Goal: Task Accomplishment & Management: Manage account settings

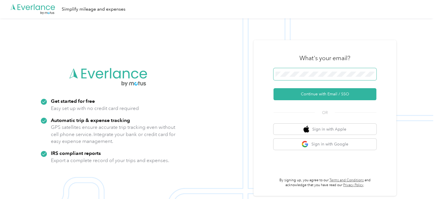
click at [295, 70] on span at bounding box center [325, 74] width 103 height 12
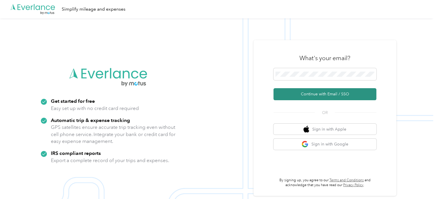
click at [315, 91] on button "Continue with Email / SSO" at bounding box center [325, 94] width 103 height 12
click at [299, 92] on button "Continue with Email / SSO" at bounding box center [325, 94] width 103 height 12
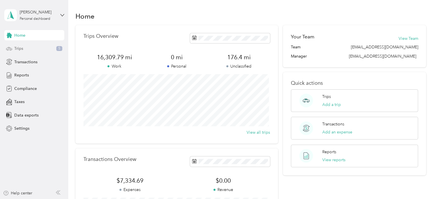
click at [30, 48] on div "Trips 5" at bounding box center [34, 48] width 60 height 10
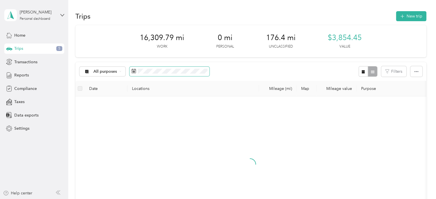
click at [184, 67] on span at bounding box center [170, 72] width 80 height 10
click at [184, 68] on span at bounding box center [170, 72] width 80 height 10
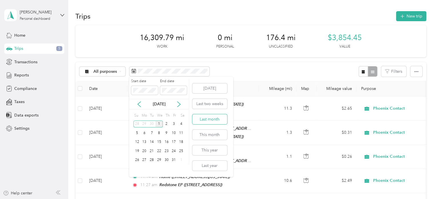
click at [213, 120] on button "Last month" at bounding box center [209, 119] width 35 height 10
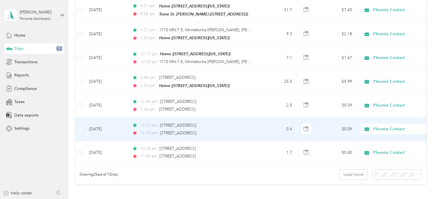
scroll to position [557, 0]
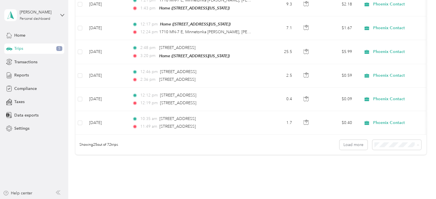
click at [378, 170] on span "100 per load" at bounding box center [386, 171] width 23 height 5
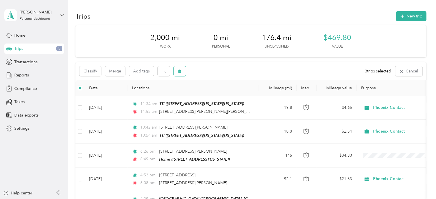
click at [180, 75] on button "button" at bounding box center [180, 71] width 12 height 10
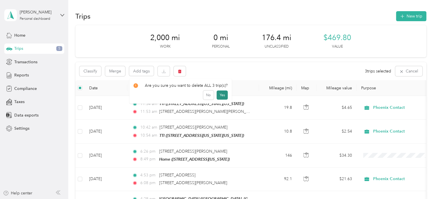
click at [221, 96] on button "Yes" at bounding box center [222, 94] width 11 height 9
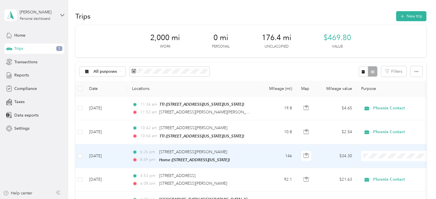
click at [375, 164] on span "Phoenix Contact" at bounding box center [397, 165] width 63 height 6
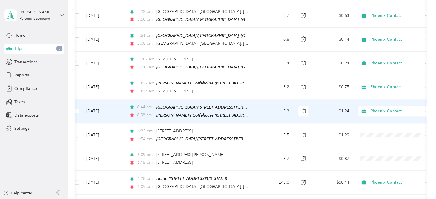
scroll to position [235, 0]
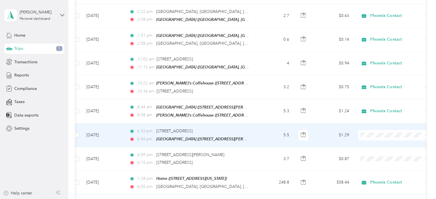
click at [371, 140] on span "Phoenix Contact" at bounding box center [393, 140] width 63 height 6
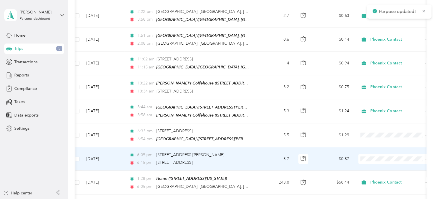
click at [371, 154] on span at bounding box center [394, 159] width 71 height 10
click at [370, 164] on span "Phoenix Contact" at bounding box center [393, 165] width 63 height 6
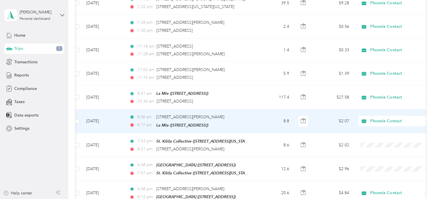
scroll to position [776, 0]
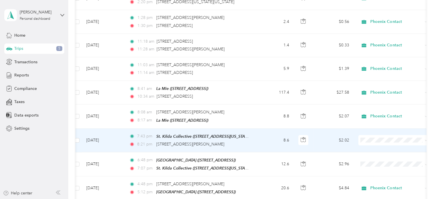
click at [360, 135] on span at bounding box center [394, 140] width 71 height 10
click at [365, 141] on icon at bounding box center [365, 140] width 7 height 5
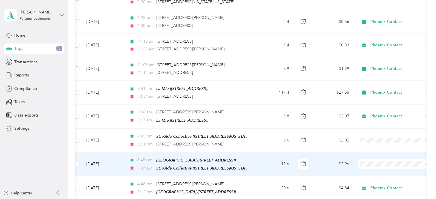
click at [373, 166] on ol "Phoenix Contact Personal" at bounding box center [393, 166] width 71 height 20
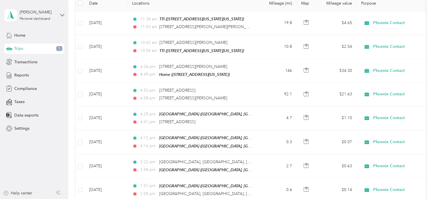
scroll to position [0, 0]
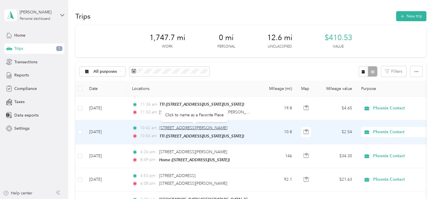
click at [214, 126] on span "14619 Gleason Lake Dr, Plymouth, MN" at bounding box center [194, 127] width 68 height 5
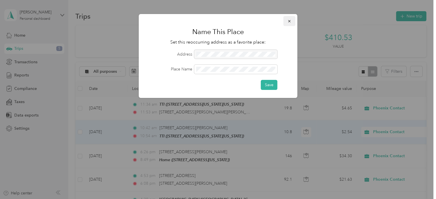
click at [288, 23] on icon "button" at bounding box center [290, 21] width 4 height 4
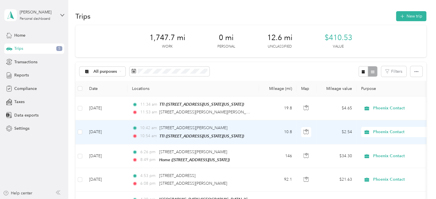
click at [264, 126] on td "10.8" at bounding box center [278, 132] width 38 height 24
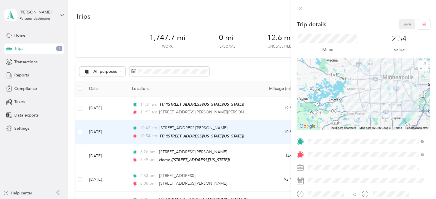
click at [342, 118] on span "[STREET_ADDRESS][US_STATE]" at bounding box center [347, 115] width 57 height 5
click at [399, 27] on button "Save" at bounding box center [407, 24] width 17 height 10
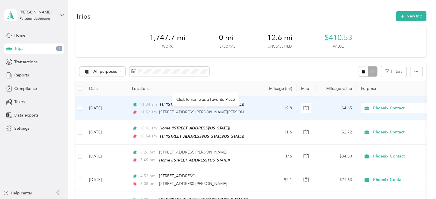
click at [234, 111] on span "2323, Como Avenue, St. Anthony, St. Paul, Ramsey County, Minnesota, 55108, USA" at bounding box center [219, 112] width 121 height 5
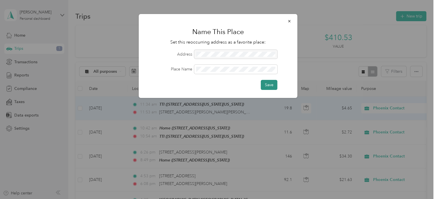
click at [275, 85] on button "Save" at bounding box center [269, 85] width 17 height 10
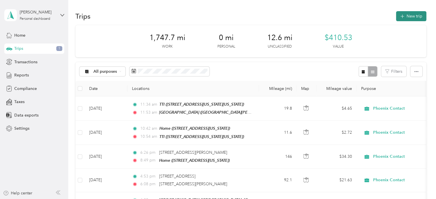
click at [406, 18] on button "New trip" at bounding box center [411, 16] width 30 height 10
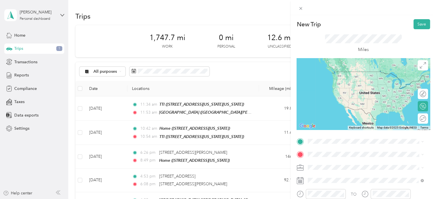
click at [333, 94] on strong "Colossal Cafe" at bounding box center [332, 90] width 26 height 5
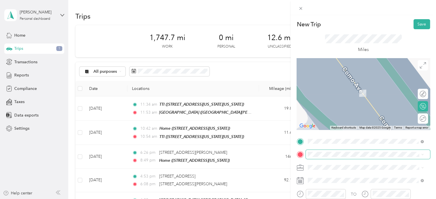
click at [320, 151] on span at bounding box center [368, 154] width 124 height 9
click at [335, 96] on span "[STREET_ADDRESS][US_STATE]" at bounding box center [347, 93] width 57 height 5
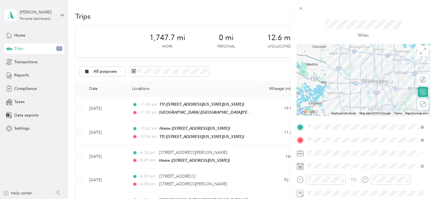
scroll to position [16, 0]
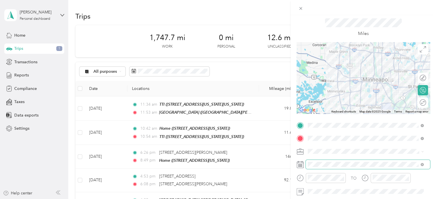
click at [358, 167] on span at bounding box center [368, 164] width 124 height 9
click at [346, 160] on span at bounding box center [368, 164] width 124 height 9
click at [344, 161] on span at bounding box center [368, 164] width 124 height 9
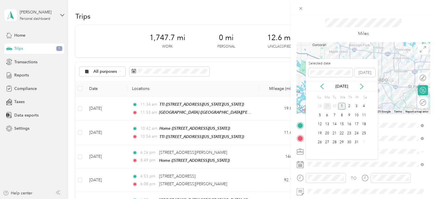
click at [329, 106] on div "29" at bounding box center [327, 106] width 7 height 7
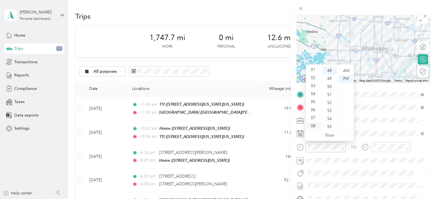
scroll to position [0, 0]
click at [314, 77] on div "01" at bounding box center [314, 79] width 14 height 8
click at [378, 168] on div "TO Add photo" at bounding box center [364, 159] width 134 height 138
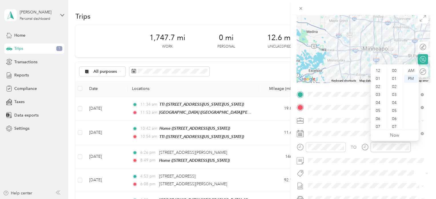
scroll to position [34, 0]
click at [377, 79] on div "02" at bounding box center [379, 79] width 14 height 8
click at [396, 73] on div "30" at bounding box center [395, 72] width 14 height 8
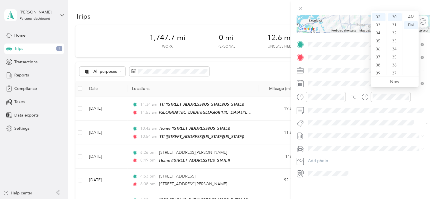
scroll to position [101, 0]
click at [368, 147] on span at bounding box center [368, 148] width 124 height 9
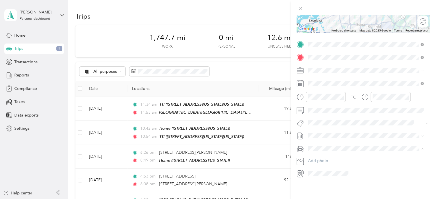
click at [356, 155] on li "Volkswagen Tiguan" at bounding box center [366, 155] width 120 height 10
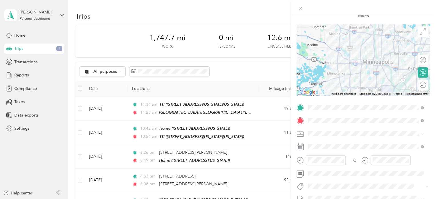
scroll to position [0, 0]
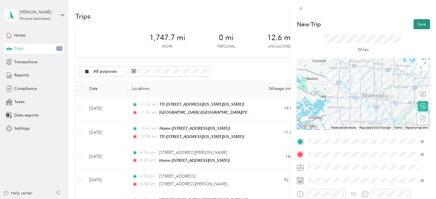
click at [414, 20] on button "Save" at bounding box center [422, 24] width 17 height 10
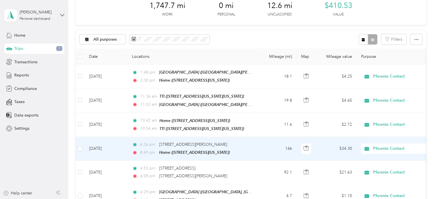
scroll to position [56, 0]
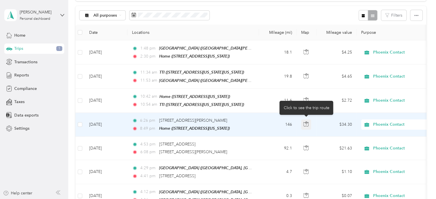
click at [306, 122] on icon "button" at bounding box center [307, 123] width 2 height 3
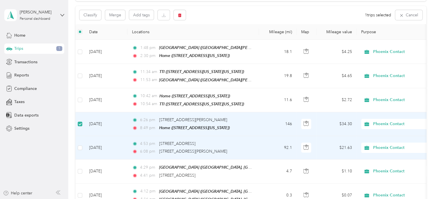
click at [82, 143] on td at bounding box center [80, 147] width 9 height 23
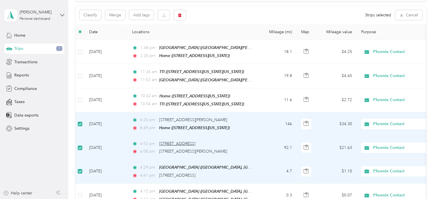
scroll to position [0, 0]
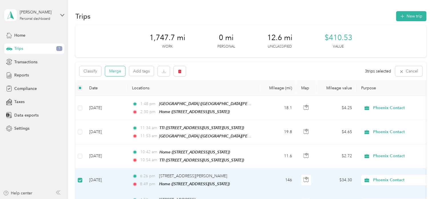
click at [114, 71] on button "Merge" at bounding box center [115, 71] width 20 height 10
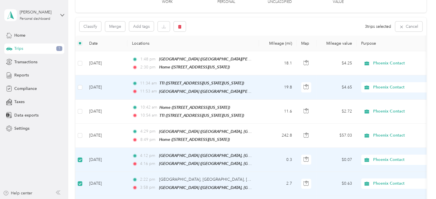
scroll to position [23, 0]
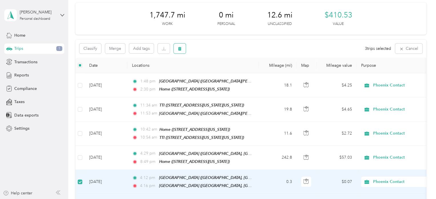
click at [179, 49] on icon "button" at bounding box center [180, 49] width 4 height 4
click at [224, 72] on button "Yes" at bounding box center [222, 72] width 11 height 9
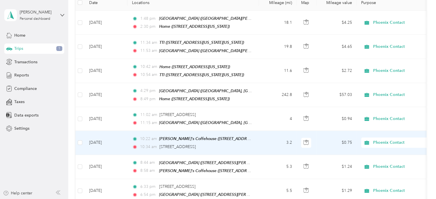
scroll to position [86, 0]
click at [275, 137] on td "3.2" at bounding box center [278, 143] width 38 height 24
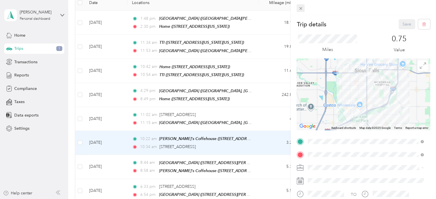
click at [302, 7] on icon at bounding box center [301, 8] width 5 height 5
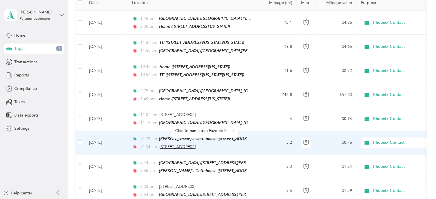
click at [196, 144] on span "1400 W 51st St, Central Sioux Falls, Sioux Falls, SD" at bounding box center [178, 146] width 36 height 5
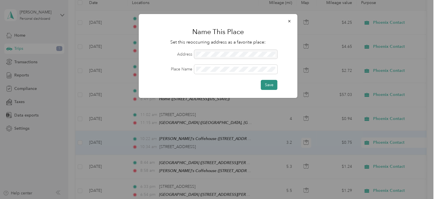
click at [269, 82] on button "Save" at bounding box center [269, 85] width 17 height 10
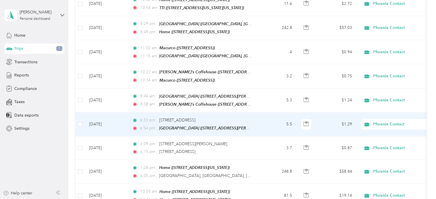
scroll to position [156, 0]
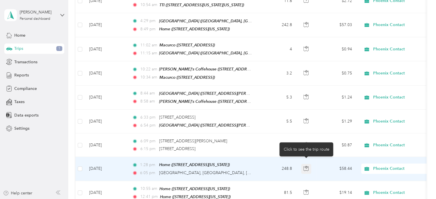
click at [304, 166] on icon "button" at bounding box center [306, 168] width 5 height 5
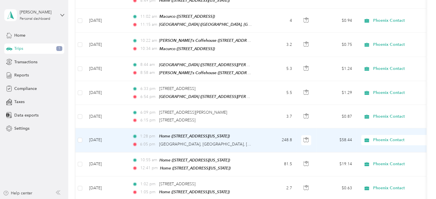
scroll to position [190, 0]
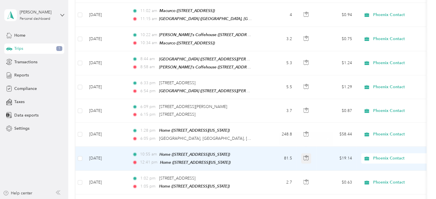
click at [307, 155] on icon "button" at bounding box center [306, 157] width 5 height 5
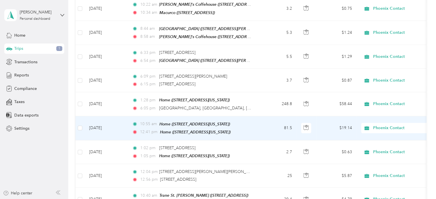
scroll to position [223, 0]
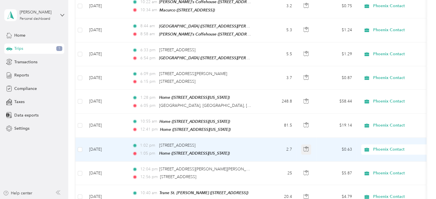
click at [307, 146] on icon "button" at bounding box center [307, 147] width 2 height 3
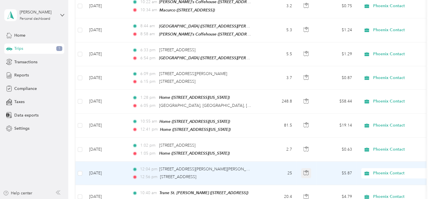
click at [307, 170] on icon "button" at bounding box center [306, 172] width 5 height 5
click at [288, 169] on td "25" at bounding box center [278, 172] width 38 height 23
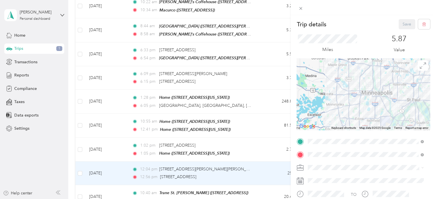
click at [289, 144] on div "Trip details Save This trip cannot be edited because it is either under review,…" at bounding box center [218, 99] width 436 height 199
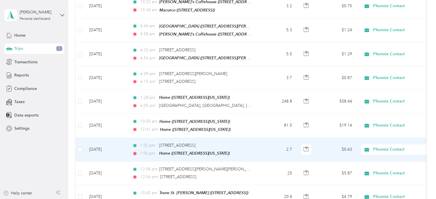
click at [286, 143] on td "2.7" at bounding box center [278, 150] width 38 height 24
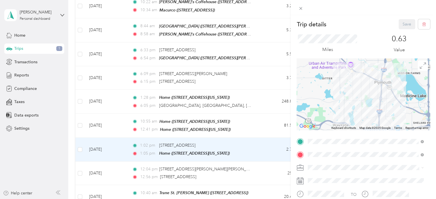
click at [282, 140] on div "Trip details Save This trip cannot be edited because it is either under review,…" at bounding box center [218, 99] width 436 height 199
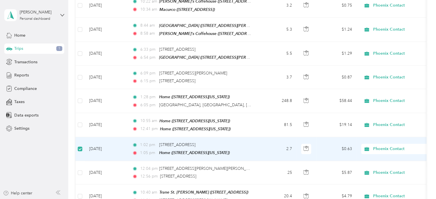
scroll to position [222, 0]
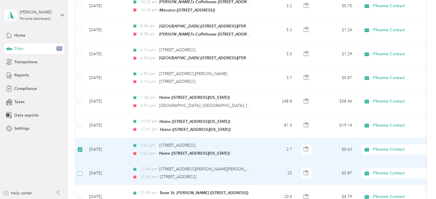
click at [81, 170] on label at bounding box center [80, 173] width 5 height 6
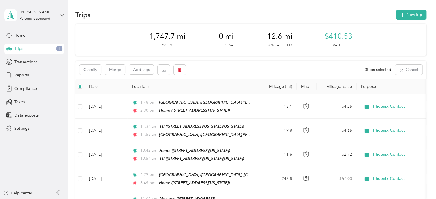
scroll to position [0, 0]
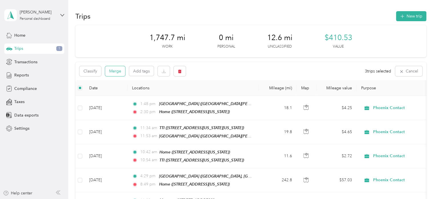
click at [118, 72] on button "Merge" at bounding box center [115, 71] width 20 height 10
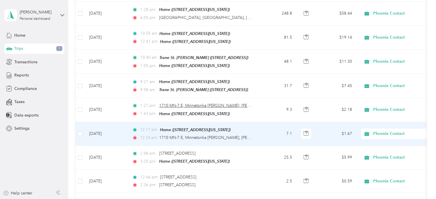
scroll to position [314, 0]
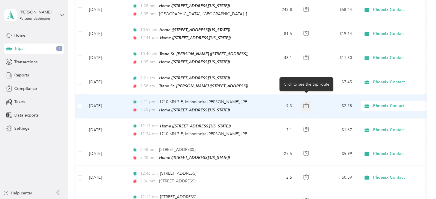
click at [308, 103] on icon "button" at bounding box center [306, 105] width 5 height 5
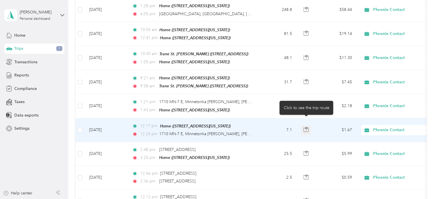
click at [305, 127] on icon "button" at bounding box center [306, 129] width 5 height 4
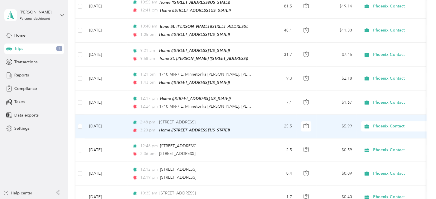
scroll to position [348, 0]
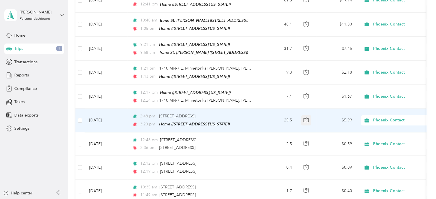
click at [304, 117] on icon "button" at bounding box center [306, 119] width 5 height 5
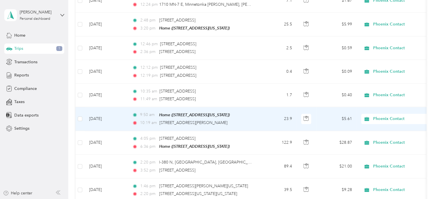
scroll to position [445, 0]
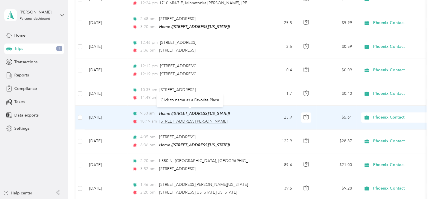
click at [192, 119] on span "2572 Lakeview Dr, Shakopee, MN" at bounding box center [194, 121] width 68 height 5
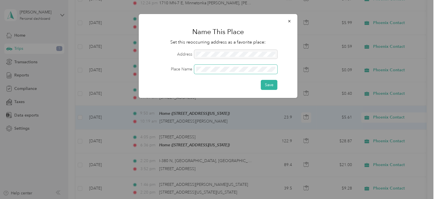
click at [261, 65] on span at bounding box center [235, 69] width 83 height 9
click at [267, 85] on button "Save" at bounding box center [269, 85] width 17 height 10
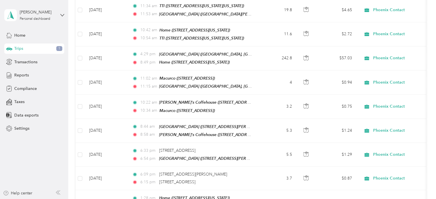
scroll to position [0, 0]
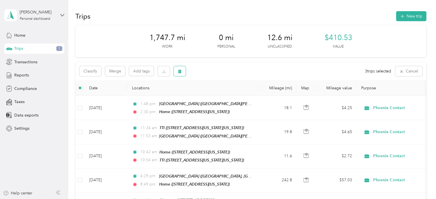
click at [184, 72] on button "button" at bounding box center [180, 71] width 12 height 10
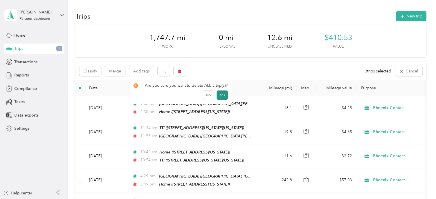
click at [219, 94] on button "Yes" at bounding box center [222, 94] width 11 height 9
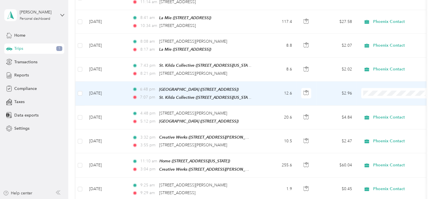
click at [377, 93] on span "Phoenix Contact" at bounding box center [402, 93] width 53 height 6
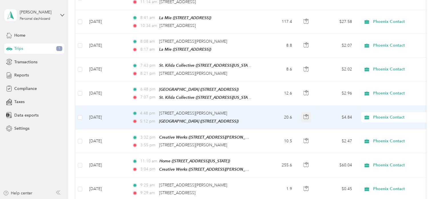
click at [310, 112] on button "button" at bounding box center [306, 117] width 10 height 10
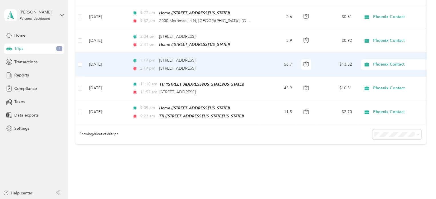
scroll to position [1402, 0]
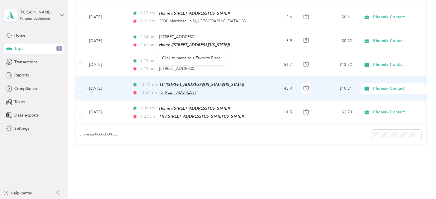
click at [161, 90] on span "2921 Lavender Pkwy, Faribault, MN" at bounding box center [178, 92] width 36 height 5
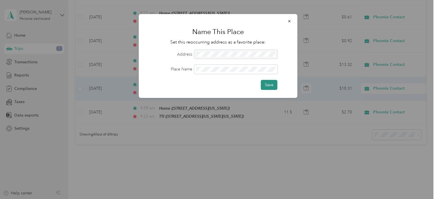
click at [270, 86] on button "Save" at bounding box center [269, 85] width 17 height 10
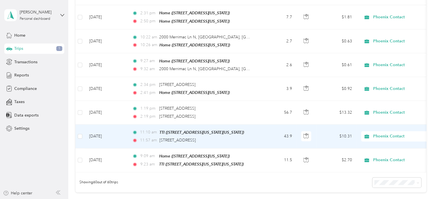
scroll to position [1355, 0]
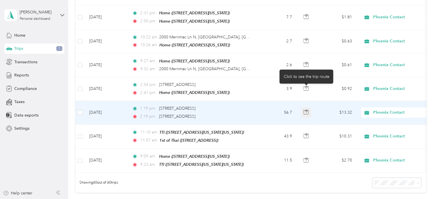
click at [308, 109] on icon "button" at bounding box center [306, 111] width 5 height 5
click at [267, 101] on td "56.7" at bounding box center [278, 112] width 38 height 23
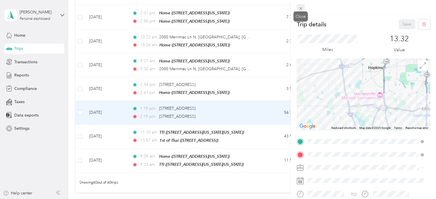
click at [301, 9] on icon at bounding box center [301, 8] width 5 height 5
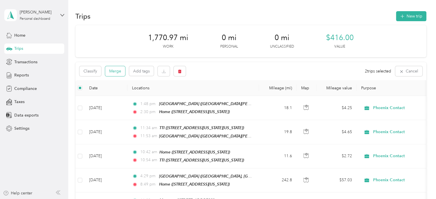
click at [119, 72] on button "Merge" at bounding box center [115, 71] width 20 height 10
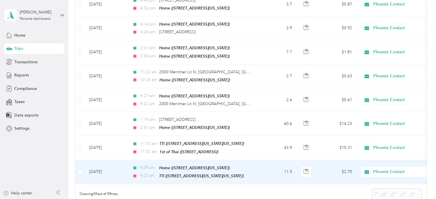
scroll to position [1319, 0]
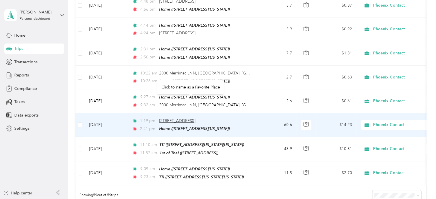
click at [186, 118] on span "2921 Lavender Pkwy, Faribault, MN" at bounding box center [177, 120] width 36 height 5
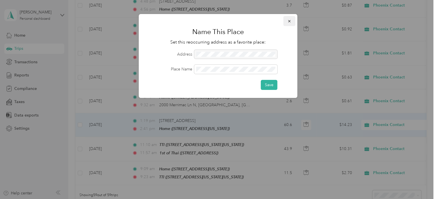
click at [286, 22] on button "button" at bounding box center [290, 21] width 12 height 10
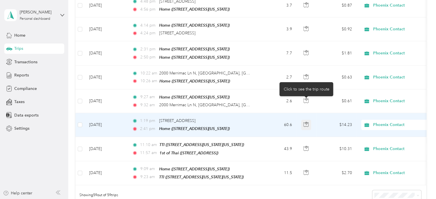
click at [304, 120] on button "button" at bounding box center [306, 125] width 10 height 10
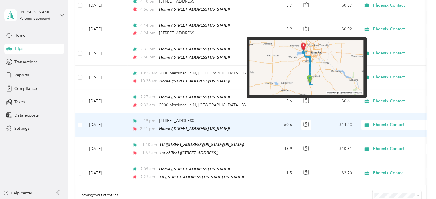
click at [308, 83] on img at bounding box center [307, 67] width 114 height 55
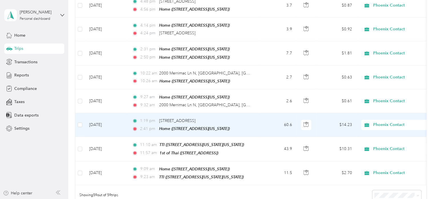
click at [257, 113] on td "1:19 pm 2921 Lavender Pkwy, Faribault, MN 2:41 pm Home (445 Quantico Lane North…" at bounding box center [194, 125] width 132 height 24
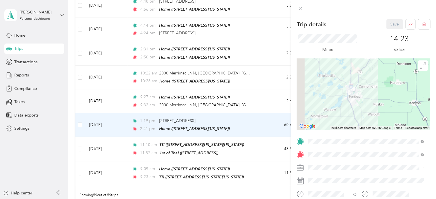
drag, startPoint x: 344, startPoint y: 91, endPoint x: 373, endPoint y: 112, distance: 35.6
click at [373, 112] on div at bounding box center [364, 94] width 134 height 72
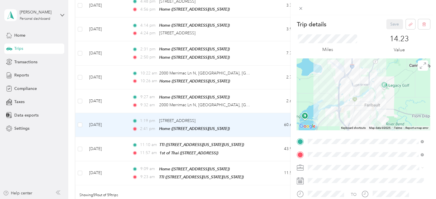
drag, startPoint x: 334, startPoint y: 82, endPoint x: 379, endPoint y: 120, distance: 58.7
click at [379, 120] on div at bounding box center [364, 94] width 134 height 72
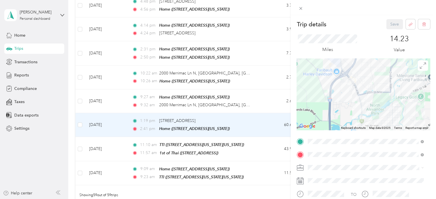
drag, startPoint x: 353, startPoint y: 102, endPoint x: 361, endPoint y: 124, distance: 23.6
click at [361, 124] on div at bounding box center [364, 94] width 134 height 72
click at [303, 8] on span at bounding box center [301, 8] width 8 height 8
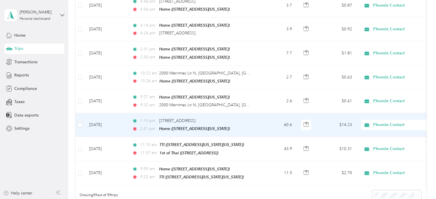
click at [244, 118] on div "1:19 pm 2921 Lavender Pkwy, Faribault, MN" at bounding box center [192, 121] width 120 height 6
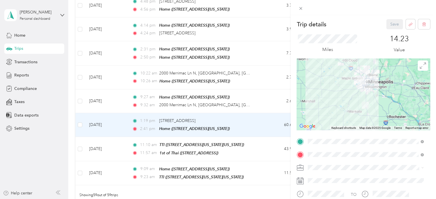
click at [339, 77] on div "1st of Thai 2921 Lavender Pkwy, 55021, Faribault, MN, United States" at bounding box center [337, 77] width 36 height 12
click at [391, 24] on button "Save" at bounding box center [395, 24] width 17 height 10
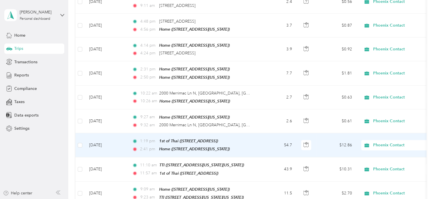
scroll to position [1292, 0]
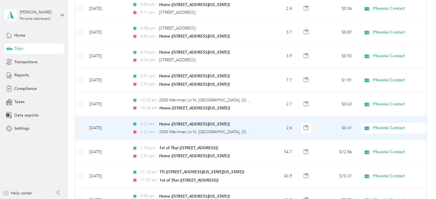
click at [277, 116] on td "2.6" at bounding box center [278, 128] width 38 height 24
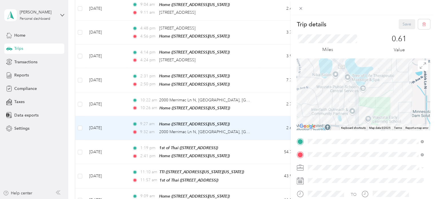
drag, startPoint x: 340, startPoint y: 87, endPoint x: 354, endPoint y: 131, distance: 45.8
click at [354, 131] on div "Trip details Save This trip cannot be edited because it is either under review,…" at bounding box center [364, 147] width 134 height 256
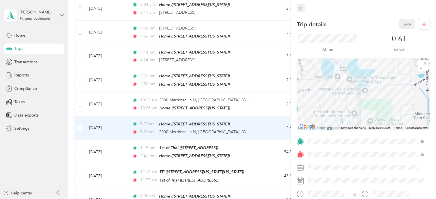
click at [304, 9] on span at bounding box center [301, 8] width 8 height 8
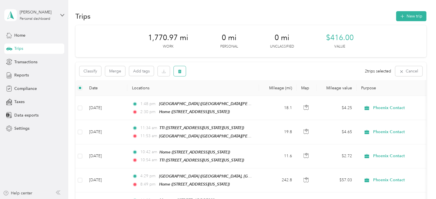
click at [181, 72] on icon "button" at bounding box center [179, 72] width 3 height 4
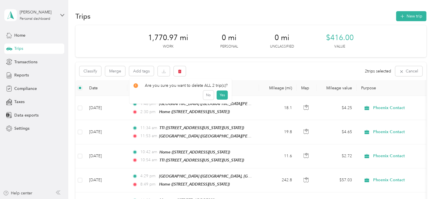
click at [220, 88] on div "Are you sure you want to delete ALL 2 trip(s)?" at bounding box center [181, 85] width 95 height 6
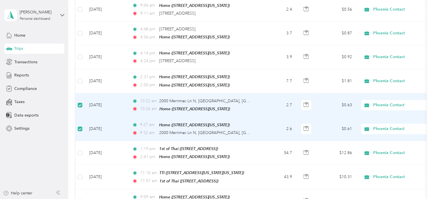
scroll to position [1291, 0]
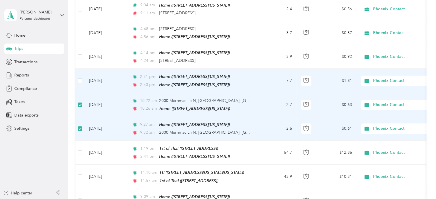
click at [259, 69] on td "7.7" at bounding box center [278, 81] width 38 height 24
click at [100, 69] on td "Sep 5, 2025" at bounding box center [106, 81] width 43 height 24
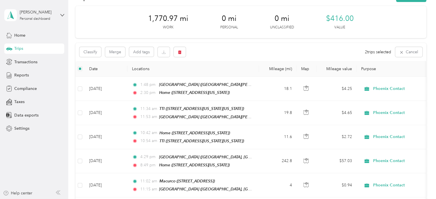
scroll to position [0, 0]
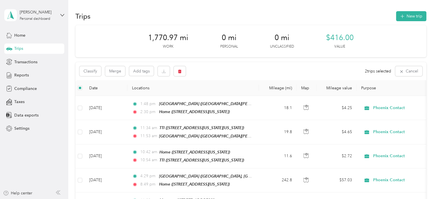
click at [228, 69] on div "Classify Merge Add tags 2 trips selected Cancel" at bounding box center [251, 71] width 351 height 18
click at [179, 69] on span "button" at bounding box center [180, 71] width 4 height 5
click at [218, 97] on button "Yes" at bounding box center [222, 94] width 11 height 9
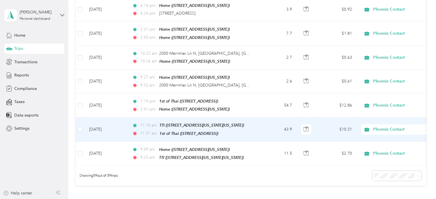
scroll to position [1337, 0]
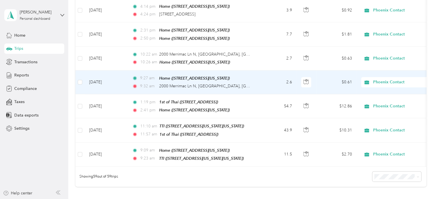
click at [273, 70] on td "2.6" at bounding box center [278, 82] width 38 height 24
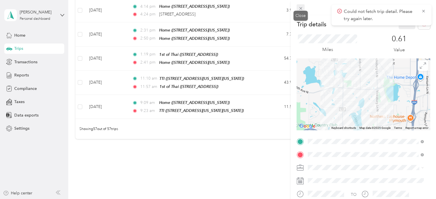
click at [299, 9] on icon at bounding box center [301, 8] width 5 height 5
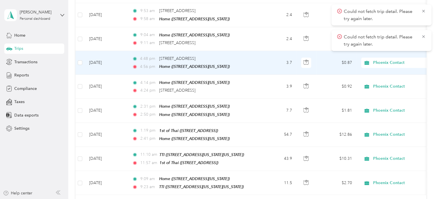
scroll to position [1261, 0]
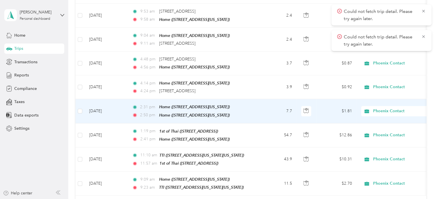
click at [269, 99] on td "7.7" at bounding box center [278, 111] width 38 height 24
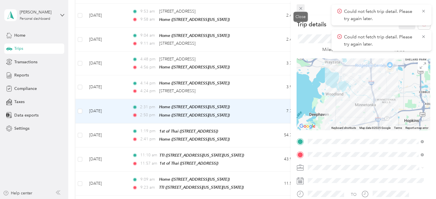
click at [301, 7] on icon at bounding box center [301, 8] width 5 height 5
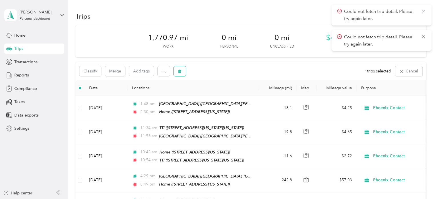
click at [178, 74] on button "button" at bounding box center [180, 71] width 12 height 10
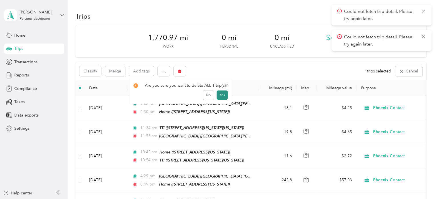
click at [226, 97] on button "Yes" at bounding box center [222, 94] width 11 height 9
click at [112, 71] on button "Merge" at bounding box center [115, 71] width 20 height 10
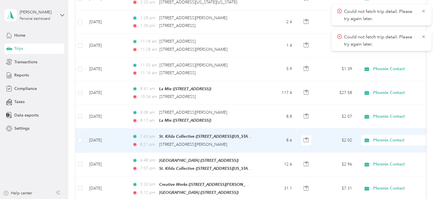
scroll to position [565, 0]
click at [227, 142] on span "6075 Mills Civic Pkwy, West Des Moines, IA" at bounding box center [193, 144] width 68 height 5
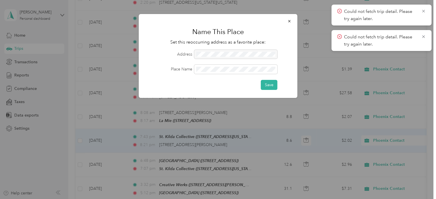
click at [213, 57] on div at bounding box center [235, 54] width 83 height 9
click at [213, 64] on form "Address Place Name Save" at bounding box center [218, 70] width 143 height 40
click at [267, 87] on button "Save" at bounding box center [269, 85] width 17 height 10
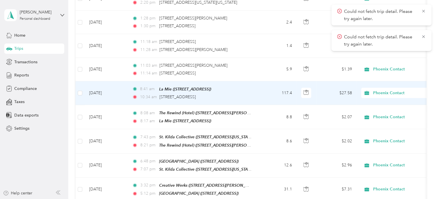
click at [250, 94] on div "10:34 am 1855 Edgewood Rd SW, Cedar Rapids, IA" at bounding box center [192, 97] width 120 height 6
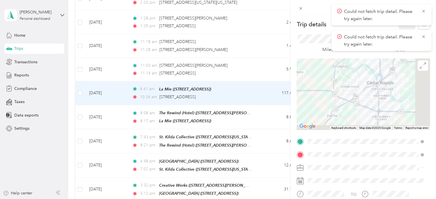
drag, startPoint x: 402, startPoint y: 92, endPoint x: 347, endPoint y: 79, distance: 57.0
click at [347, 79] on div at bounding box center [364, 94] width 134 height 72
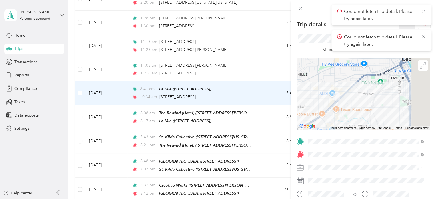
drag, startPoint x: 374, startPoint y: 83, endPoint x: 332, endPoint y: 111, distance: 50.5
click at [332, 111] on div at bounding box center [364, 94] width 134 height 72
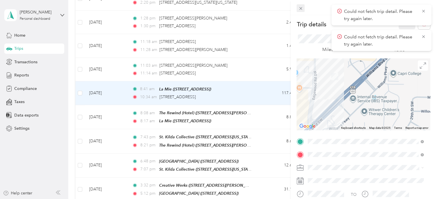
click at [303, 7] on icon at bounding box center [301, 8] width 5 height 5
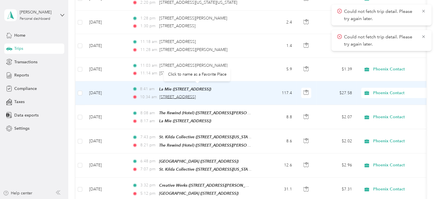
click at [196, 94] on span "1855 Edgewood Rd SW, Cedar Rapids, IA" at bounding box center [178, 96] width 36 height 5
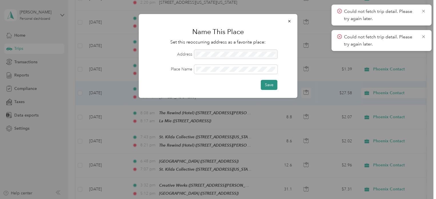
click at [270, 83] on button "Save" at bounding box center [269, 85] width 17 height 10
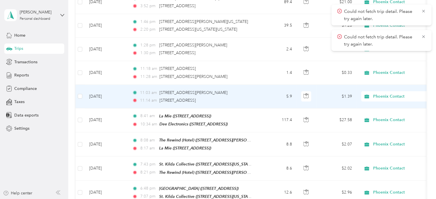
scroll to position [537, 0]
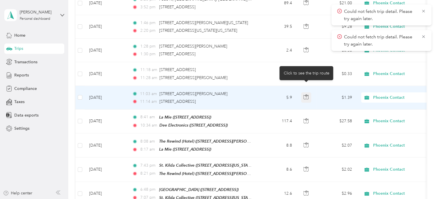
click at [302, 92] on button "button" at bounding box center [306, 97] width 10 height 10
click at [267, 89] on td "5.9" at bounding box center [278, 97] width 38 height 23
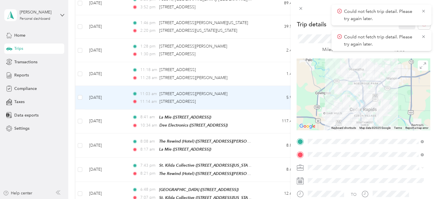
click at [80, 87] on div "Trip details Save This trip cannot be edited because it is either under review,…" at bounding box center [218, 99] width 436 height 199
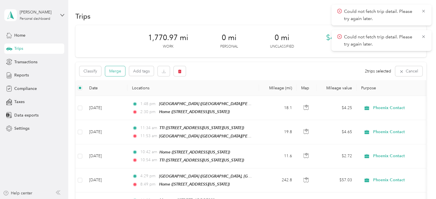
click at [115, 74] on button "Merge" at bounding box center [115, 71] width 20 height 10
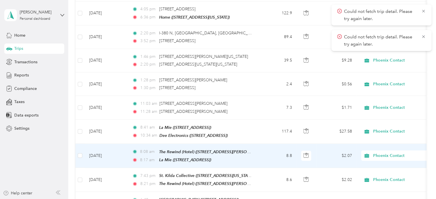
scroll to position [502, 0]
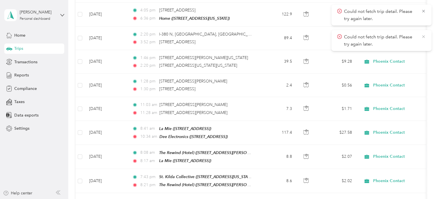
click at [424, 36] on icon at bounding box center [423, 36] width 3 height 3
click at [424, 9] on icon at bounding box center [424, 11] width 5 height 5
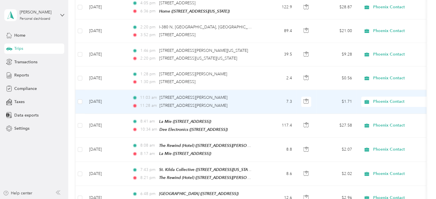
scroll to position [509, 0]
click at [212, 95] on span "515 First Ave SW, Taylor, Cedar Rapids, IA" at bounding box center [194, 97] width 68 height 5
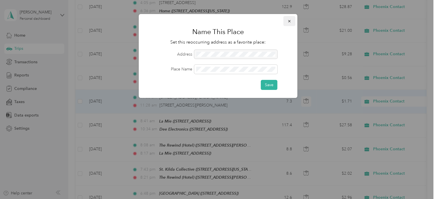
click at [290, 20] on icon "button" at bounding box center [290, 21] width 4 height 4
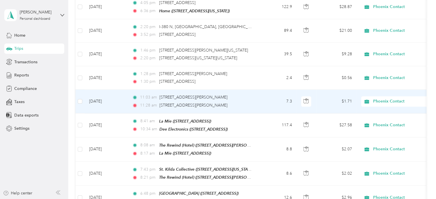
click at [260, 90] on td "7.3" at bounding box center [278, 101] width 38 height 23
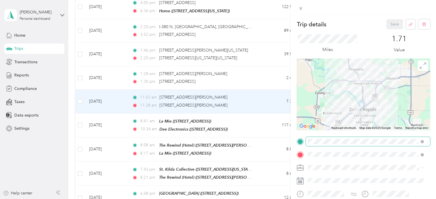
click at [322, 144] on span at bounding box center [368, 141] width 124 height 9
click at [335, 80] on span "[STREET_ADDRESS]" at bounding box center [337, 80] width 36 height 5
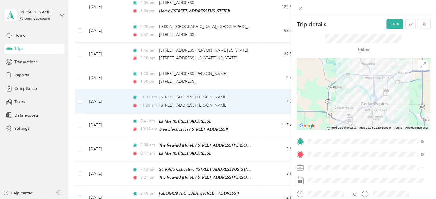
click at [372, 87] on div at bounding box center [364, 94] width 134 height 72
click at [391, 27] on button "Save" at bounding box center [395, 24] width 17 height 10
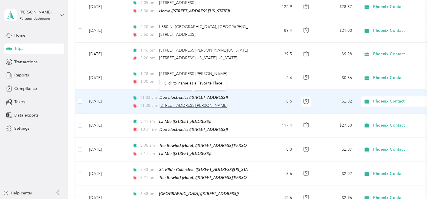
click at [211, 103] on span "2010 Sylvia Ave NE, Cedar Rapids, IA" at bounding box center [194, 105] width 68 height 5
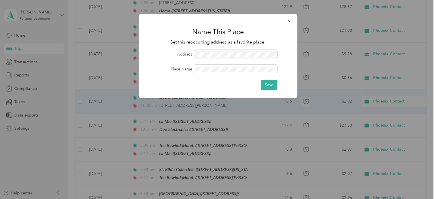
drag, startPoint x: 240, startPoint y: 54, endPoint x: 205, endPoint y: 56, distance: 34.9
click at [205, 56] on div at bounding box center [235, 54] width 83 height 9
drag, startPoint x: 198, startPoint y: 55, endPoint x: 223, endPoint y: 55, distance: 25.5
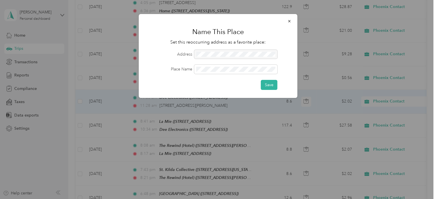
click at [223, 55] on div at bounding box center [235, 54] width 83 height 9
drag, startPoint x: 197, startPoint y: 54, endPoint x: 242, endPoint y: 55, distance: 44.9
click at [242, 55] on div at bounding box center [235, 54] width 83 height 9
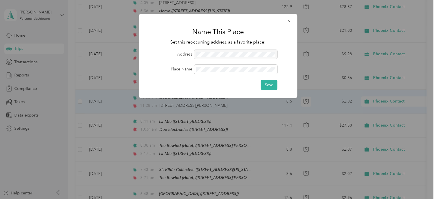
click at [242, 55] on div at bounding box center [235, 54] width 83 height 9
click at [273, 82] on button "Save" at bounding box center [269, 85] width 17 height 10
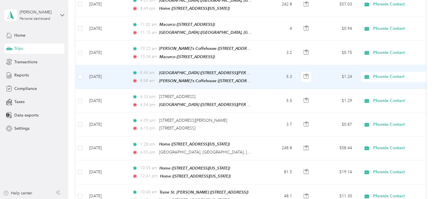
scroll to position [176, 0]
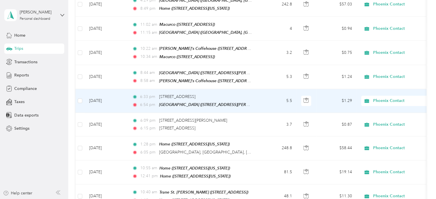
click at [270, 93] on td "5.5" at bounding box center [278, 101] width 38 height 24
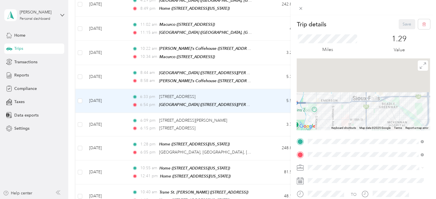
drag, startPoint x: 370, startPoint y: 80, endPoint x: 369, endPoint y: 118, distance: 38.3
click at [369, 118] on div at bounding box center [364, 94] width 134 height 72
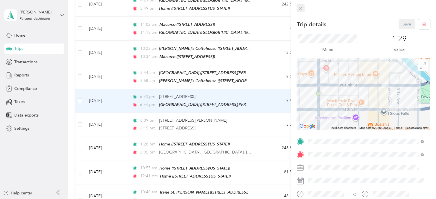
click at [299, 8] on icon at bounding box center [301, 8] width 5 height 5
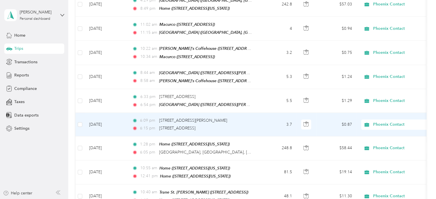
click at [267, 121] on td "3.7" at bounding box center [278, 124] width 38 height 23
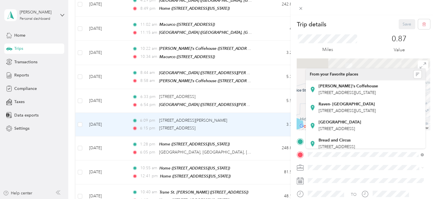
click at [360, 168] on div "Trip details Save This trip cannot be edited because it is either under review,…" at bounding box center [364, 147] width 134 height 256
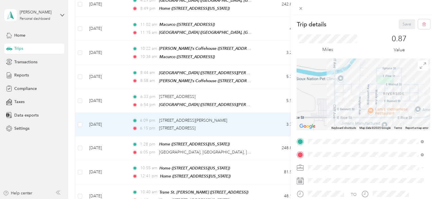
drag, startPoint x: 357, startPoint y: 88, endPoint x: 356, endPoint y: 113, distance: 24.6
click at [356, 113] on div at bounding box center [364, 94] width 134 height 72
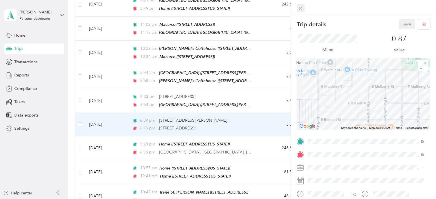
click at [300, 7] on icon at bounding box center [301, 8] width 5 height 5
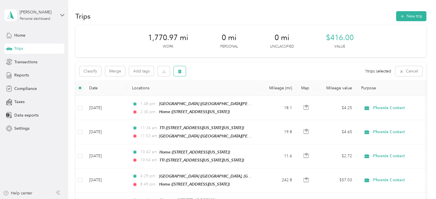
click at [181, 70] on icon "button" at bounding box center [180, 71] width 4 height 4
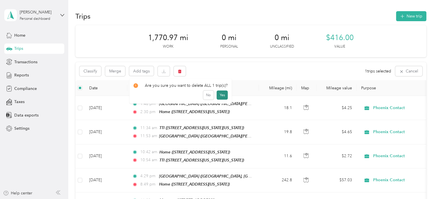
click at [220, 97] on button "Yes" at bounding box center [222, 94] width 11 height 9
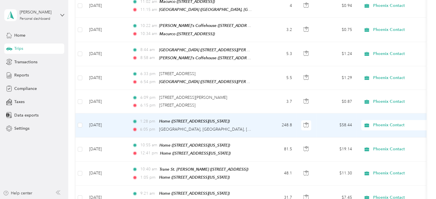
scroll to position [199, 0]
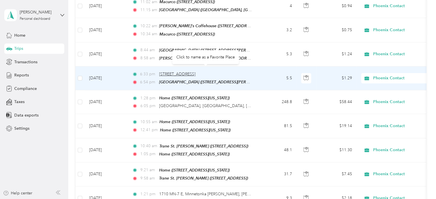
click at [196, 72] on span "100–119 E Tenth St, Downtown Historic District, Sioux Falls, SD" at bounding box center [177, 74] width 36 height 5
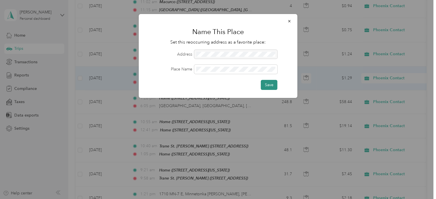
click at [263, 82] on button "Save" at bounding box center [269, 85] width 17 height 10
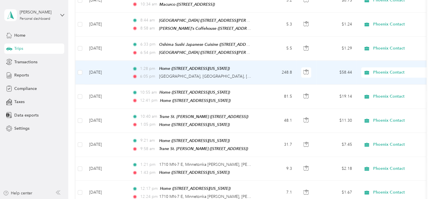
scroll to position [229, 0]
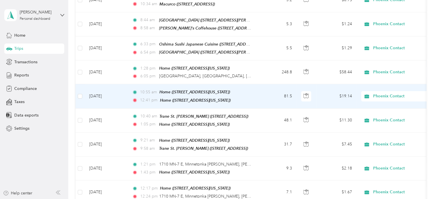
click at [267, 92] on td "81.5" at bounding box center [278, 96] width 38 height 24
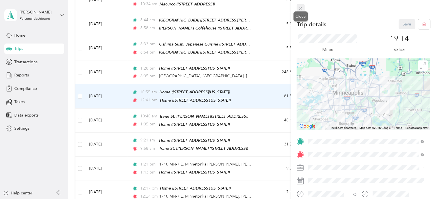
click at [303, 8] on icon at bounding box center [301, 8] width 5 height 5
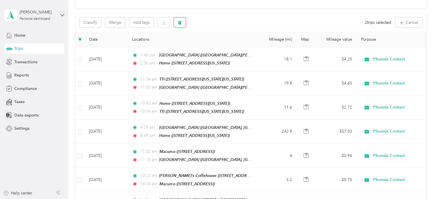
scroll to position [36, 0]
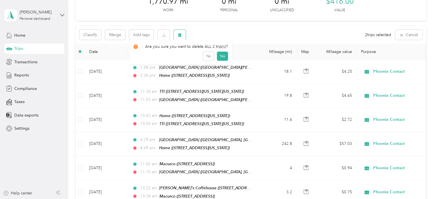
click at [178, 33] on icon "button" at bounding box center [180, 35] width 4 height 4
click at [218, 57] on button "Yes" at bounding box center [222, 58] width 11 height 9
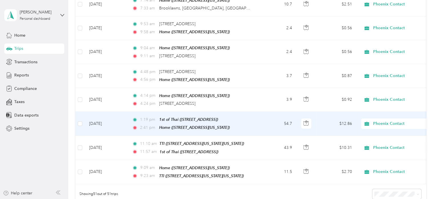
scroll to position [1131, 0]
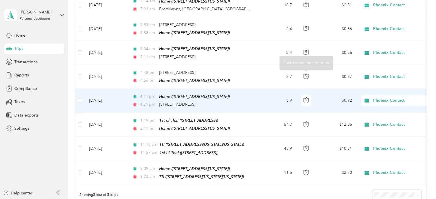
click at [267, 89] on td "3.9" at bounding box center [278, 101] width 38 height 24
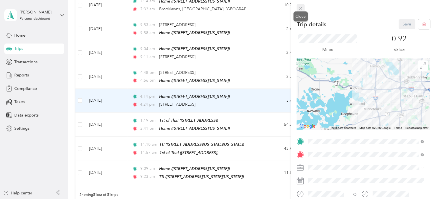
click at [303, 10] on span at bounding box center [301, 8] width 8 height 8
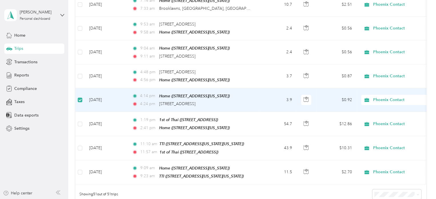
scroll to position [1131, 0]
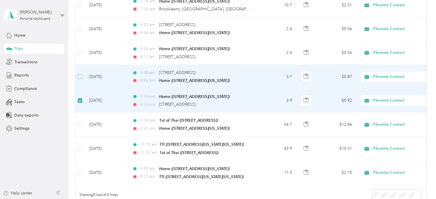
click at [81, 74] on label at bounding box center [80, 77] width 5 height 6
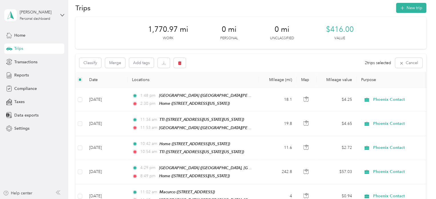
scroll to position [0, 0]
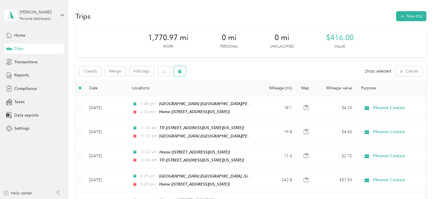
click at [178, 70] on icon "button" at bounding box center [180, 71] width 4 height 4
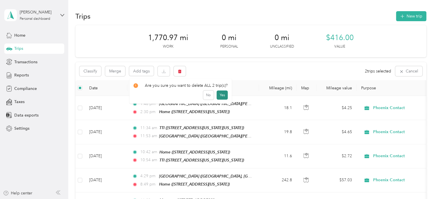
click at [223, 93] on button "Yes" at bounding box center [222, 94] width 11 height 9
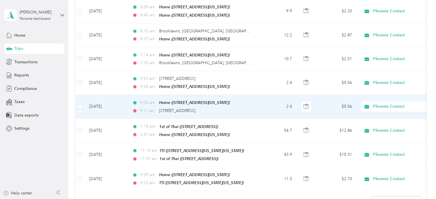
scroll to position [1077, 0]
click at [305, 104] on icon "button" at bounding box center [306, 106] width 5 height 5
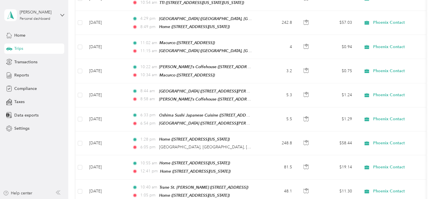
scroll to position [0, 0]
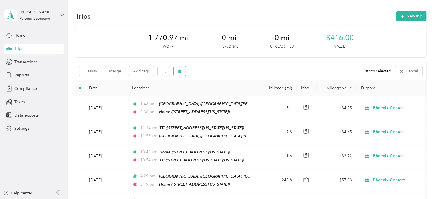
click at [177, 73] on button "button" at bounding box center [180, 71] width 12 height 10
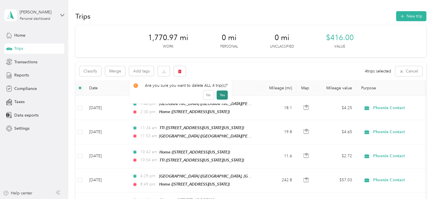
click at [220, 95] on button "Yes" at bounding box center [222, 94] width 11 height 9
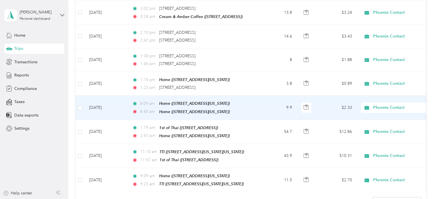
scroll to position [981, 0]
click at [273, 96] on td "9.9" at bounding box center [278, 108] width 38 height 24
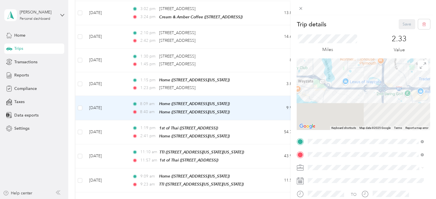
drag, startPoint x: 373, startPoint y: 106, endPoint x: 330, endPoint y: 55, distance: 66.3
click at [330, 55] on div "Trip details Save This trip cannot be edited because it is either under review,…" at bounding box center [364, 147] width 134 height 256
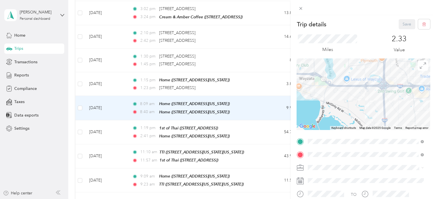
drag, startPoint x: 335, startPoint y: 59, endPoint x: 352, endPoint y: 69, distance: 18.9
click at [352, 69] on div at bounding box center [364, 94] width 134 height 72
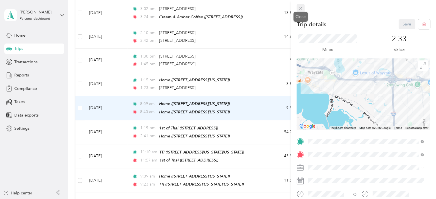
click at [304, 8] on span at bounding box center [301, 8] width 8 height 8
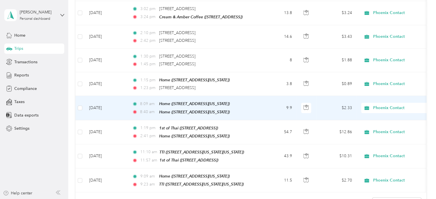
click at [76, 96] on td at bounding box center [80, 108] width 9 height 24
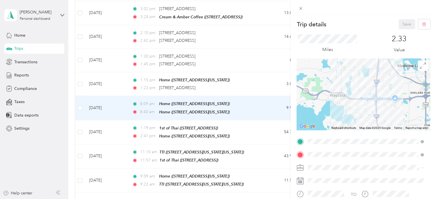
click at [82, 92] on div "Trip details Save This trip cannot be edited because it is either under review,…" at bounding box center [218, 99] width 436 height 199
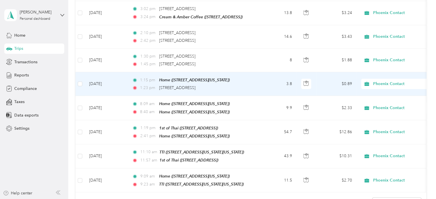
click at [128, 72] on td "1:15 pm Home ([STREET_ADDRESS][US_STATE]) 1:23 pm [STREET_ADDRESS]" at bounding box center [194, 84] width 132 height 24
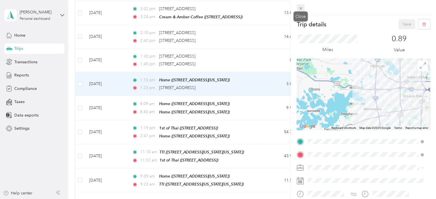
click at [300, 10] on icon at bounding box center [301, 8] width 5 height 5
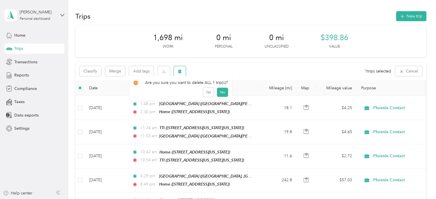
click at [178, 70] on icon "button" at bounding box center [180, 71] width 4 height 4
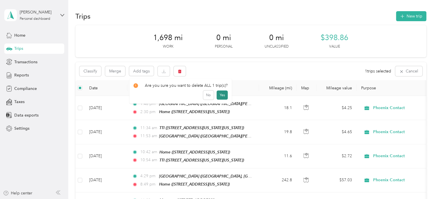
click at [220, 96] on button "Yes" at bounding box center [222, 94] width 11 height 9
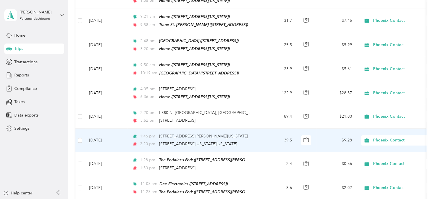
scroll to position [353, 0]
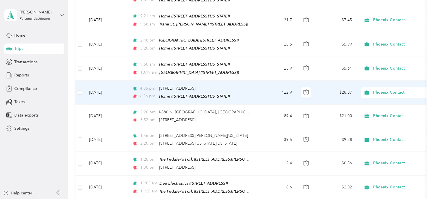
click at [272, 84] on td "122.9" at bounding box center [278, 93] width 38 height 24
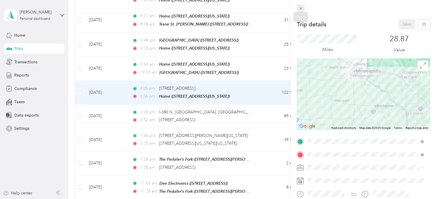
click at [299, 8] on icon at bounding box center [301, 8] width 5 height 5
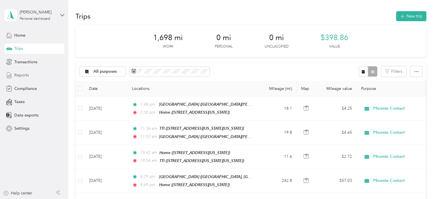
click at [16, 73] on span "Reports" at bounding box center [21, 75] width 15 height 6
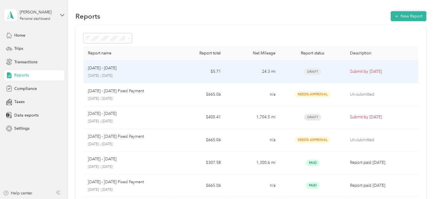
click at [112, 70] on p "[DATE] - [DATE]" at bounding box center [102, 68] width 29 height 6
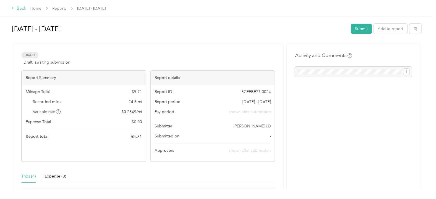
click at [19, 9] on div "Back" at bounding box center [18, 8] width 15 height 7
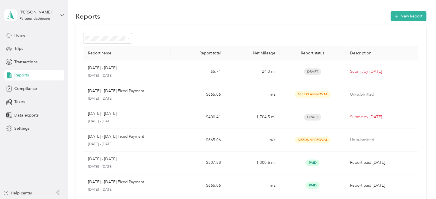
click at [19, 36] on span "Home" at bounding box center [19, 35] width 11 height 6
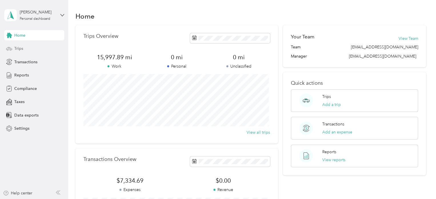
click at [22, 49] on span "Trips" at bounding box center [18, 48] width 9 height 6
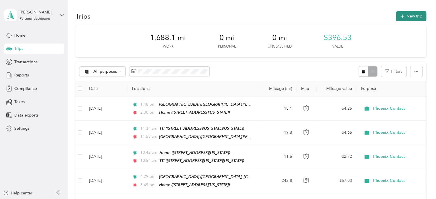
click at [401, 14] on icon "button" at bounding box center [402, 16] width 7 height 7
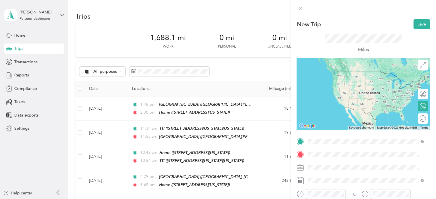
click at [335, 78] on span "[STREET_ADDRESS][US_STATE]" at bounding box center [347, 80] width 57 height 5
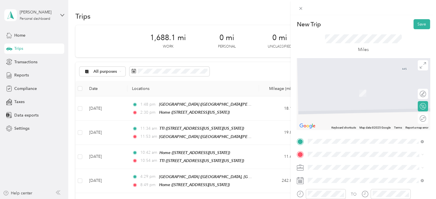
click at [330, 129] on li "[STREET_ADDRESS][US_STATE]" at bounding box center [366, 123] width 120 height 12
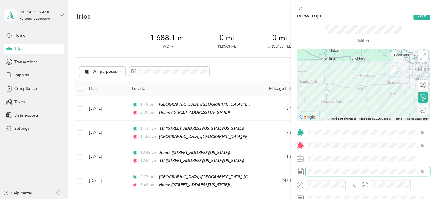
scroll to position [9, 0]
click at [344, 102] on div at bounding box center [364, 85] width 134 height 72
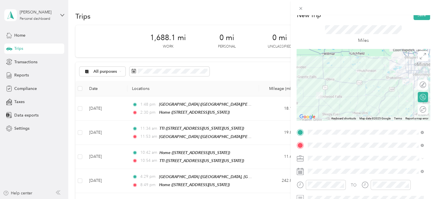
click at [329, 107] on div at bounding box center [364, 85] width 134 height 72
click at [329, 96] on div at bounding box center [364, 85] width 134 height 72
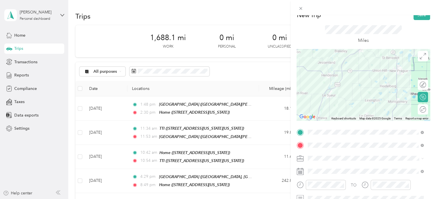
drag, startPoint x: 375, startPoint y: 97, endPoint x: 370, endPoint y: 49, distance: 47.8
click at [370, 49] on div at bounding box center [364, 85] width 134 height 72
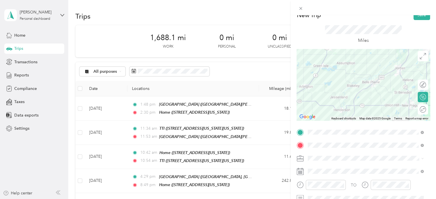
drag, startPoint x: 326, startPoint y: 51, endPoint x: 343, endPoint y: 103, distance: 54.2
click at [343, 103] on div at bounding box center [364, 85] width 134 height 72
drag, startPoint x: 331, startPoint y: 79, endPoint x: 361, endPoint y: 104, distance: 39.2
click at [361, 104] on div at bounding box center [364, 85] width 134 height 72
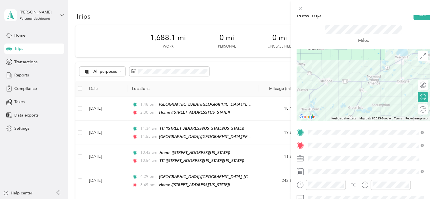
click at [346, 81] on div at bounding box center [364, 85] width 134 height 72
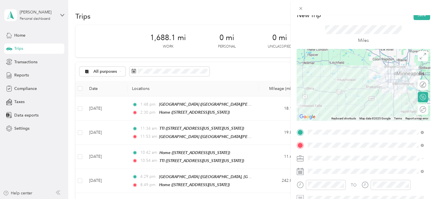
click at [321, 94] on div at bounding box center [364, 85] width 134 height 72
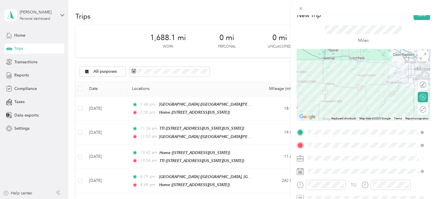
click at [355, 94] on div at bounding box center [364, 85] width 134 height 72
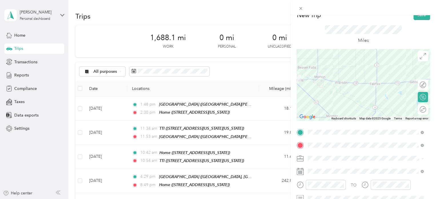
drag, startPoint x: 317, startPoint y: 82, endPoint x: 336, endPoint y: 111, distance: 35.1
click at [336, 111] on div at bounding box center [364, 85] width 134 height 72
drag, startPoint x: 343, startPoint y: 91, endPoint x: 310, endPoint y: 31, distance: 68.2
click at [310, 31] on div "New Trip Save This trip cannot be edited because it is either under review, app…" at bounding box center [364, 138] width 134 height 256
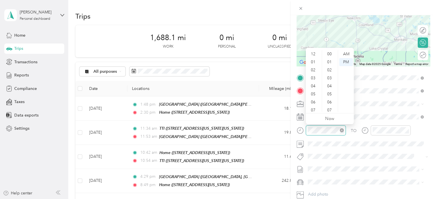
scroll to position [34, 0]
click at [345, 54] on div "AM" at bounding box center [347, 54] width 14 height 8
click at [349, 60] on div "PM" at bounding box center [347, 62] width 14 height 8
click at [311, 61] on div "01" at bounding box center [314, 62] width 14 height 8
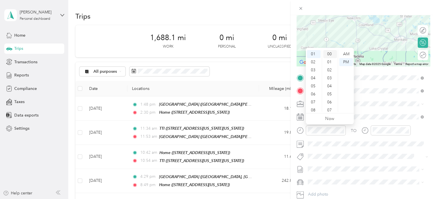
click at [329, 56] on div "00" at bounding box center [330, 54] width 14 height 8
click at [345, 53] on div "AM" at bounding box center [347, 54] width 14 height 8
click at [345, 61] on div "PM" at bounding box center [347, 62] width 14 height 8
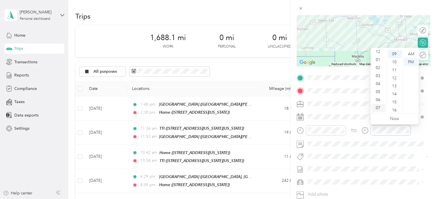
scroll to position [1, 0]
click at [379, 75] on div "03" at bounding box center [379, 77] width 14 height 8
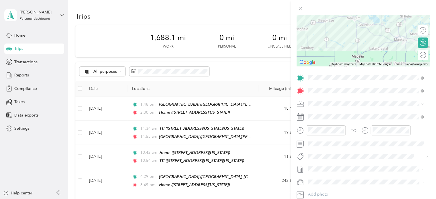
click at [321, 189] on div "Volkswagen Tiguan" at bounding box center [366, 192] width 112 height 6
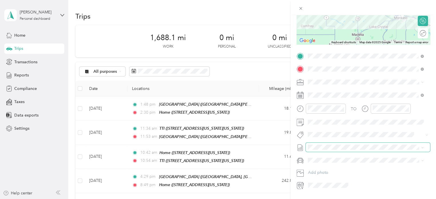
scroll to position [101, 0]
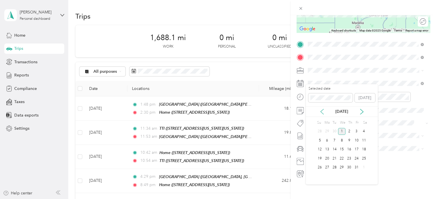
click at [320, 113] on icon at bounding box center [322, 112] width 6 height 6
click at [340, 158] on div "24" at bounding box center [341, 158] width 7 height 7
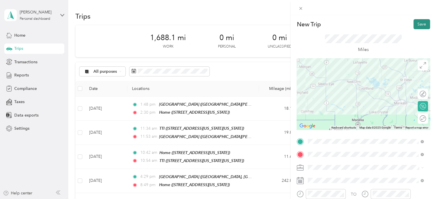
click at [415, 25] on button "Save" at bounding box center [422, 24] width 17 height 10
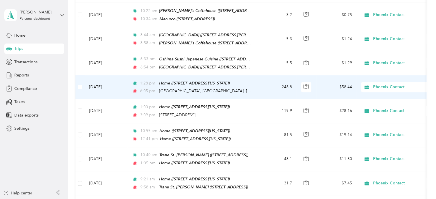
scroll to position [213, 0]
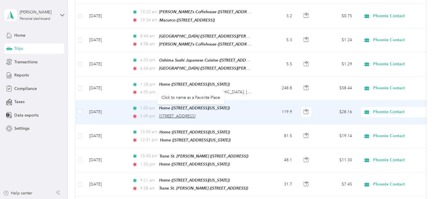
click at [196, 114] on span "[STREET_ADDRESS]" at bounding box center [177, 116] width 36 height 5
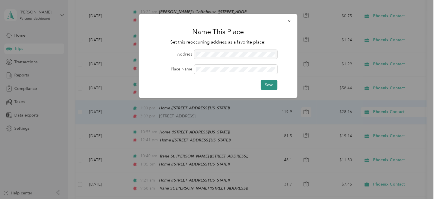
click at [263, 84] on button "Save" at bounding box center [269, 85] width 17 height 10
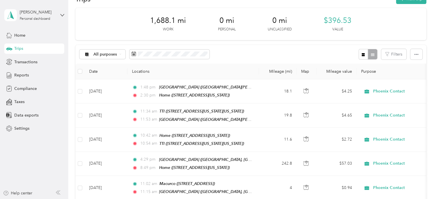
scroll to position [0, 0]
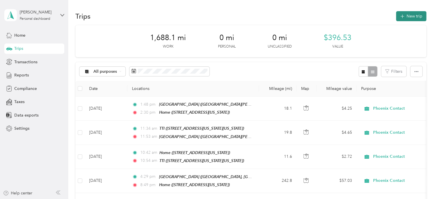
click at [415, 13] on button "New trip" at bounding box center [411, 16] width 30 height 10
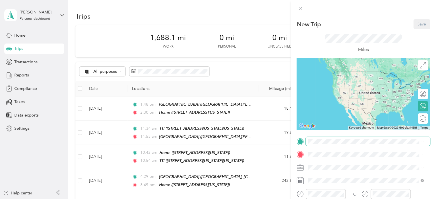
click at [325, 138] on span at bounding box center [368, 141] width 124 height 9
click at [339, 78] on div "RVI ([GEOGRAPHIC_DATA]) [STREET_ADDRESS][US_STATE]" at bounding box center [347, 79] width 57 height 12
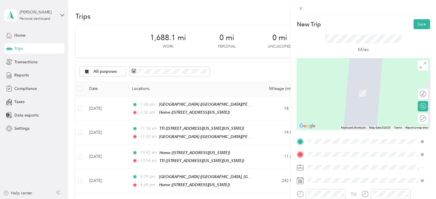
click at [330, 114] on div "Oshima Sushi Japanese Cuisine [STREET_ADDRESS]" at bounding box center [348, 108] width 59 height 12
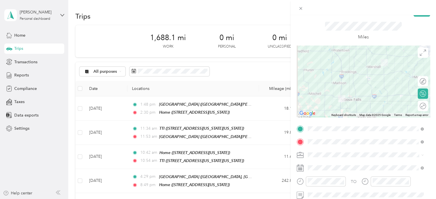
scroll to position [25, 0]
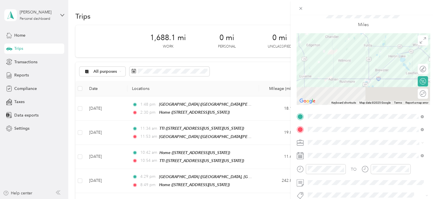
drag, startPoint x: 370, startPoint y: 67, endPoint x: 381, endPoint y: 41, distance: 28.8
click at [381, 41] on div at bounding box center [364, 69] width 134 height 72
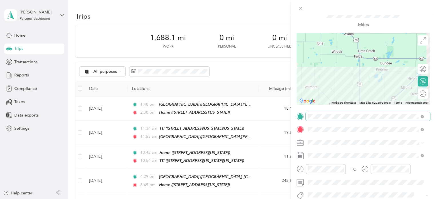
drag, startPoint x: 350, startPoint y: 65, endPoint x: 325, endPoint y: 112, distance: 53.0
click at [325, 112] on div "New Trip Save This trip cannot be edited because it is either under review, app…" at bounding box center [364, 122] width 134 height 256
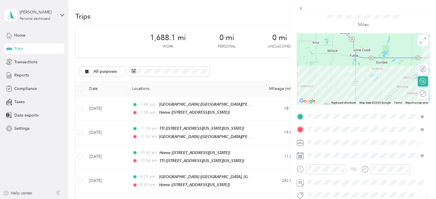
click at [398, 88] on div at bounding box center [364, 69] width 134 height 72
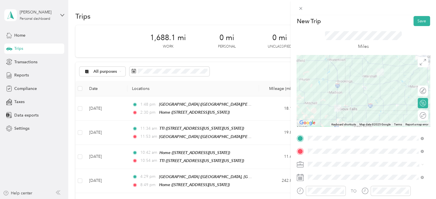
scroll to position [0, 0]
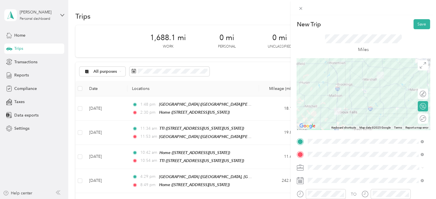
click at [379, 90] on div at bounding box center [364, 94] width 134 height 72
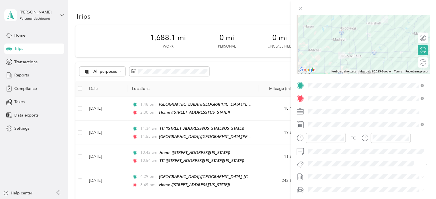
scroll to position [57, 0]
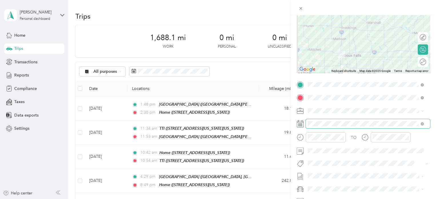
click at [328, 120] on span at bounding box center [368, 123] width 124 height 9
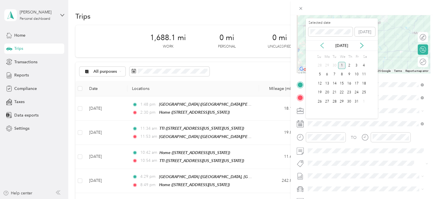
click at [321, 45] on icon at bounding box center [322, 46] width 6 height 6
click at [342, 92] on div "24" at bounding box center [341, 92] width 7 height 7
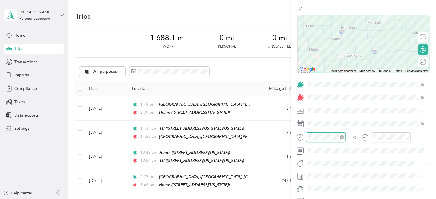
click at [327, 133] on div at bounding box center [326, 137] width 40 height 10
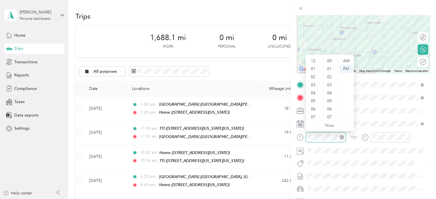
scroll to position [34, 0]
click at [312, 69] on div "03" at bounding box center [314, 69] width 14 height 8
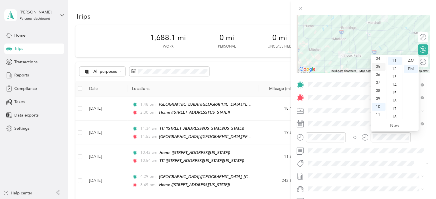
click at [375, 67] on div "05" at bounding box center [379, 67] width 14 height 8
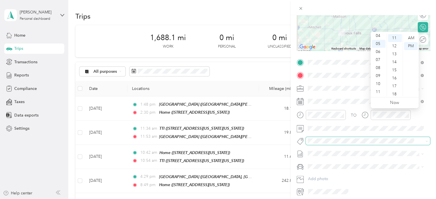
scroll to position [80, 0]
click at [379, 51] on div "06" at bounding box center [379, 52] width 14 height 8
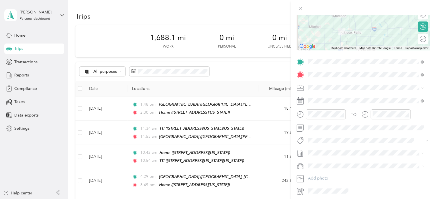
click at [340, 176] on div "Volkswagen Tiguan" at bounding box center [366, 176] width 112 height 6
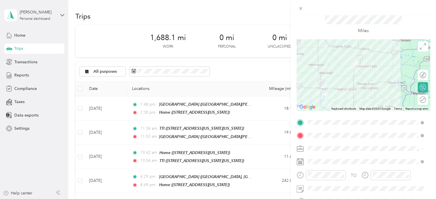
scroll to position [0, 0]
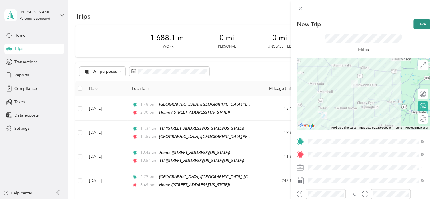
click at [418, 21] on button "Save" at bounding box center [422, 24] width 17 height 10
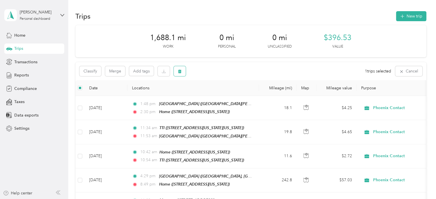
click at [181, 71] on icon "button" at bounding box center [179, 72] width 3 height 4
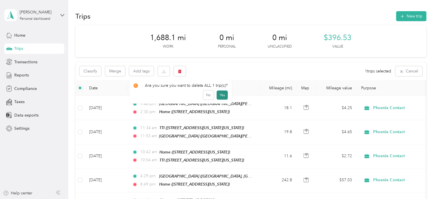
click at [220, 96] on button "Yes" at bounding box center [222, 94] width 11 height 9
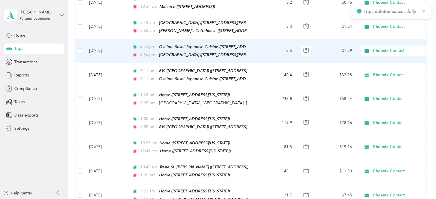
scroll to position [227, 0]
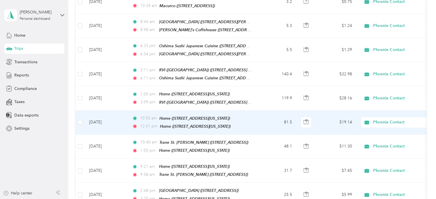
click at [117, 122] on td "[DATE]" at bounding box center [106, 122] width 43 height 24
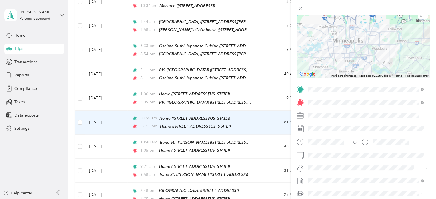
scroll to position [60, 0]
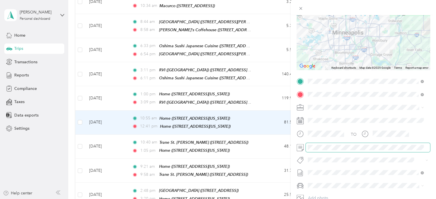
click at [311, 144] on span at bounding box center [368, 147] width 124 height 9
click at [315, 151] on span at bounding box center [368, 147] width 124 height 9
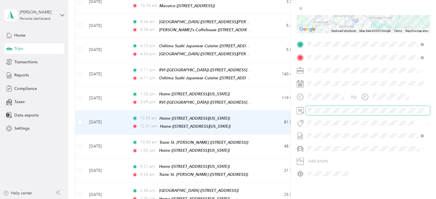
scroll to position [0, 0]
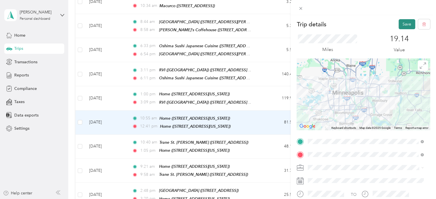
click at [400, 22] on button "Save" at bounding box center [407, 24] width 17 height 10
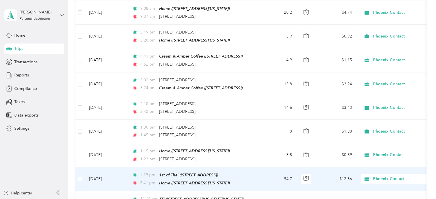
scroll to position [934, 0]
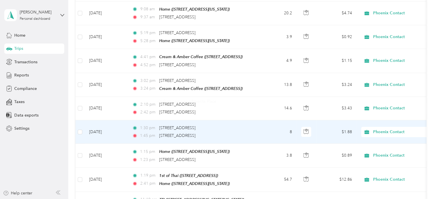
click at [269, 120] on td "8" at bounding box center [278, 131] width 38 height 23
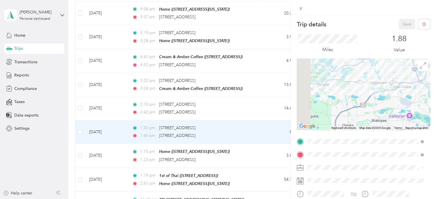
drag, startPoint x: 336, startPoint y: 110, endPoint x: 354, endPoint y: 79, distance: 35.6
click at [354, 79] on div at bounding box center [364, 94] width 134 height 72
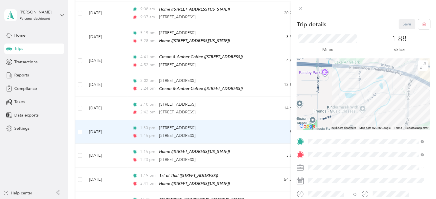
drag, startPoint x: 404, startPoint y: 107, endPoint x: 346, endPoint y: 95, distance: 59.1
click at [346, 95] on div at bounding box center [364, 94] width 134 height 72
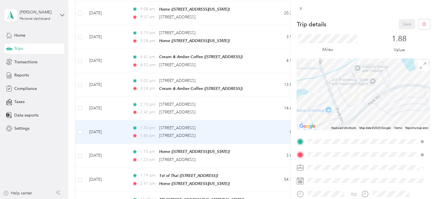
drag, startPoint x: 354, startPoint y: 92, endPoint x: 356, endPoint y: 109, distance: 17.0
click at [356, 109] on div at bounding box center [364, 94] width 134 height 72
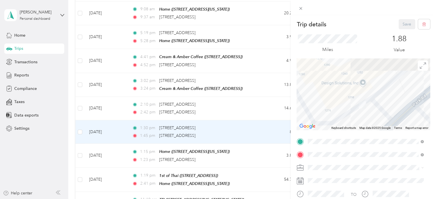
drag, startPoint x: 357, startPoint y: 88, endPoint x: 353, endPoint y: 122, distance: 34.2
click at [353, 122] on div at bounding box center [364, 94] width 134 height 72
click at [326, 83] on div at bounding box center [364, 94] width 134 height 72
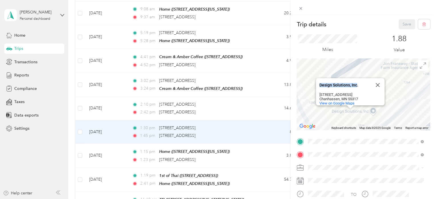
drag, startPoint x: 318, startPoint y: 80, endPoint x: 355, endPoint y: 78, distance: 37.2
click at [355, 78] on div "Design Solutions, Inc." at bounding box center [345, 85] width 51 height 14
copy div "Design Solutions, Inc"
click at [237, 118] on div "Trip details Save This trip cannot be edited because it is either under review,…" at bounding box center [218, 99] width 436 height 199
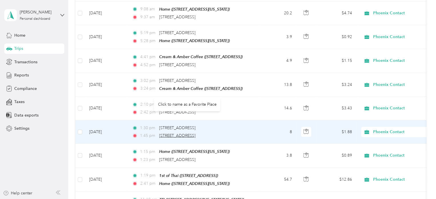
click at [196, 133] on span "[STREET_ADDRESS]" at bounding box center [177, 135] width 36 height 5
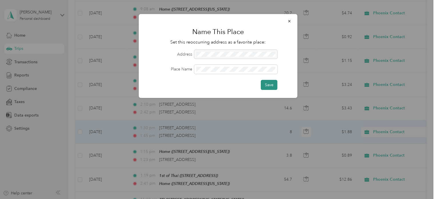
click at [273, 83] on button "Save" at bounding box center [269, 85] width 17 height 10
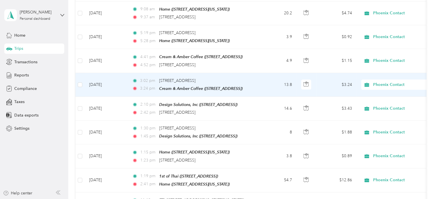
click at [254, 73] on td "3:02 pm [STREET_ADDRESS] 3:24 pm Cream & Amber Coffee ([STREET_ADDRESS])" at bounding box center [194, 85] width 132 height 24
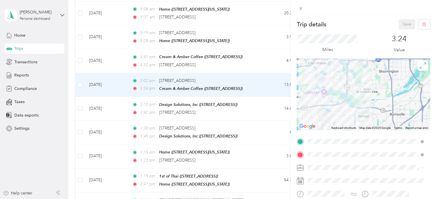
drag, startPoint x: 363, startPoint y: 105, endPoint x: 340, endPoint y: 89, distance: 28.2
click at [340, 89] on div at bounding box center [364, 94] width 134 height 72
click at [256, 90] on div "Trip details Save This trip cannot be edited because it is either under review,…" at bounding box center [218, 99] width 436 height 199
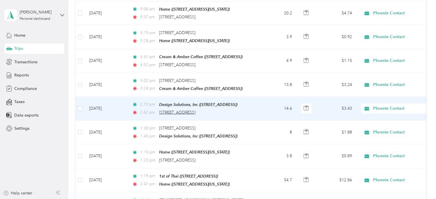
click at [196, 110] on span "[STREET_ADDRESS]" at bounding box center [177, 112] width 36 height 5
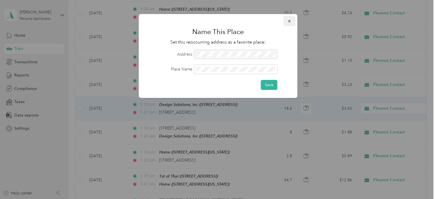
click at [291, 23] on icon "button" at bounding box center [290, 21] width 4 height 4
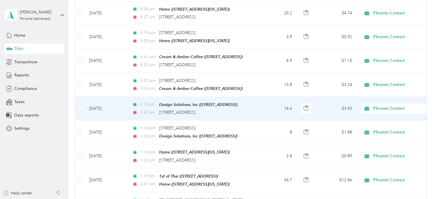
click at [255, 97] on td "2:10 pm Design Solutions, Inc ([STREET_ADDRESS]) 2:42 pm [STREET_ADDRESS]" at bounding box center [194, 109] width 132 height 24
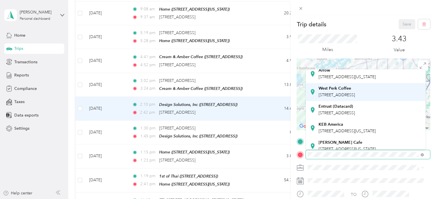
scroll to position [36, 0]
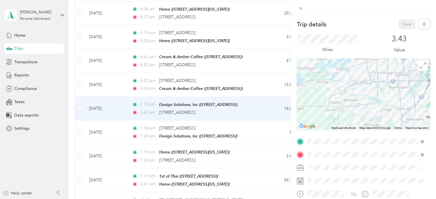
click at [321, 7] on div at bounding box center [364, 7] width 146 height 15
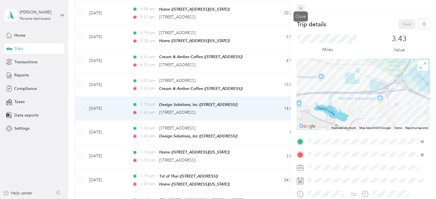
click at [297, 7] on span at bounding box center [301, 8] width 8 height 8
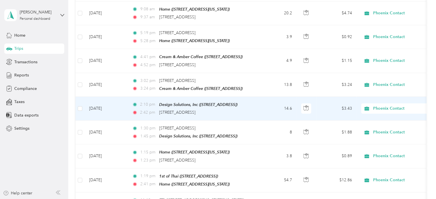
click at [254, 97] on td "2:10 pm Design Solutions, Inc ([STREET_ADDRESS]) 2:42 pm [STREET_ADDRESS]" at bounding box center [194, 109] width 132 height 24
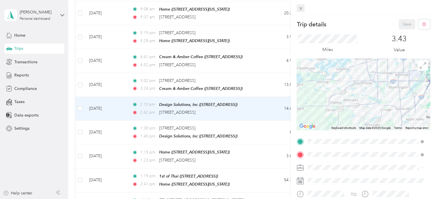
click at [303, 6] on span at bounding box center [301, 8] width 8 height 8
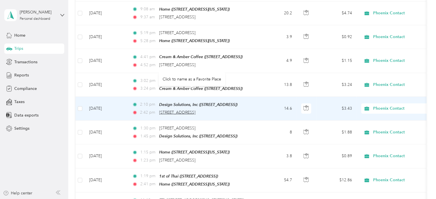
click at [195, 110] on span "[STREET_ADDRESS]" at bounding box center [177, 112] width 36 height 5
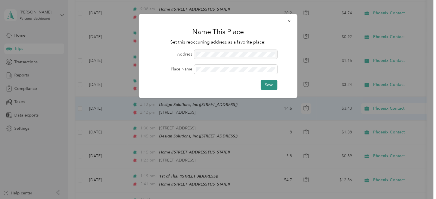
click at [276, 87] on button "Save" at bounding box center [269, 85] width 17 height 10
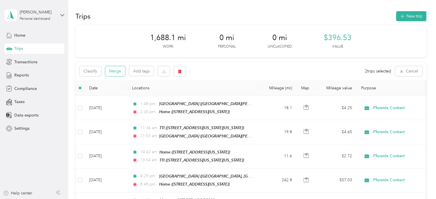
click at [112, 69] on button "Merge" at bounding box center [115, 71] width 20 height 10
click at [118, 73] on button "Merge" at bounding box center [115, 71] width 20 height 10
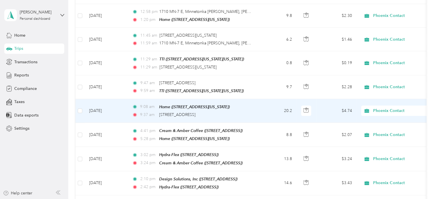
scroll to position [836, 0]
click at [269, 99] on td "20.2" at bounding box center [278, 111] width 38 height 24
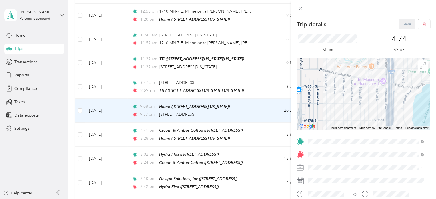
drag, startPoint x: 375, startPoint y: 78, endPoint x: 374, endPoint y: 107, distance: 29.5
click at [374, 107] on div at bounding box center [364, 94] width 134 height 72
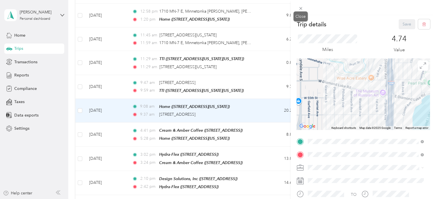
click at [301, 11] on div "Close" at bounding box center [301, 16] width 14 height 10
click at [303, 5] on span at bounding box center [301, 8] width 8 height 8
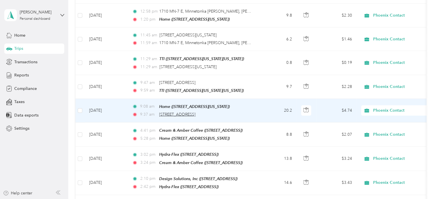
click at [196, 112] on span "[STREET_ADDRESS]" at bounding box center [177, 114] width 36 height 5
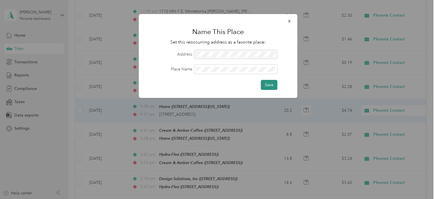
click at [271, 86] on button "Save" at bounding box center [269, 85] width 17 height 10
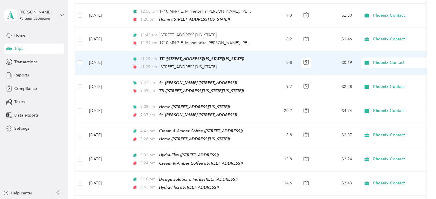
click at [275, 51] on td "0.8" at bounding box center [278, 63] width 38 height 24
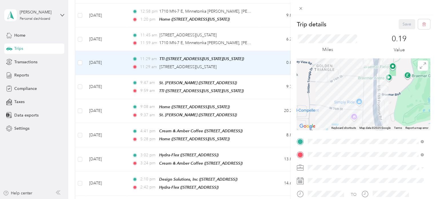
drag, startPoint x: 360, startPoint y: 69, endPoint x: 365, endPoint y: 109, distance: 40.3
click at [365, 109] on div at bounding box center [364, 94] width 134 height 72
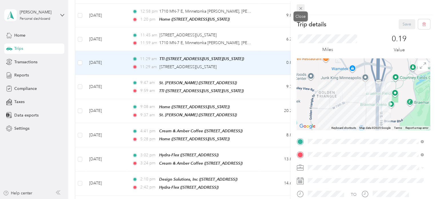
click at [302, 10] on icon at bounding box center [301, 8] width 5 height 5
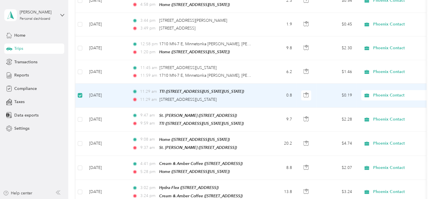
scroll to position [803, 0]
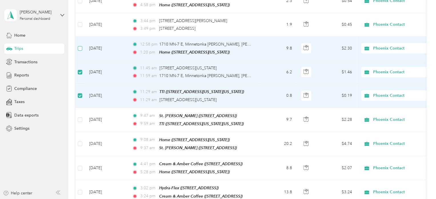
click at [80, 45] on label at bounding box center [80, 48] width 5 height 6
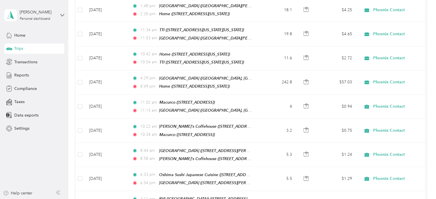
scroll to position [0, 0]
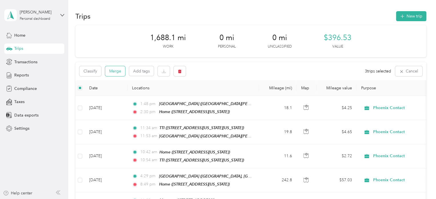
click at [113, 70] on button "Merge" at bounding box center [115, 71] width 20 height 10
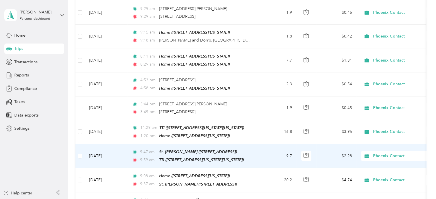
scroll to position [751, 0]
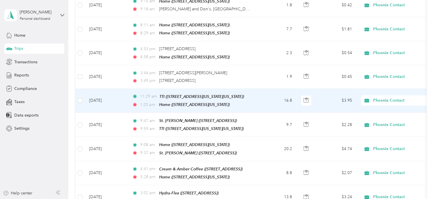
click at [271, 89] on td "16.8" at bounding box center [278, 101] width 38 height 24
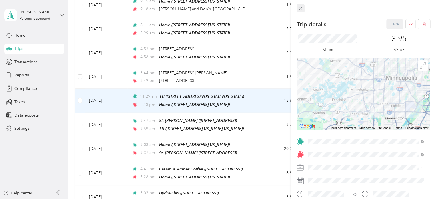
click at [299, 6] on icon at bounding box center [301, 8] width 5 height 5
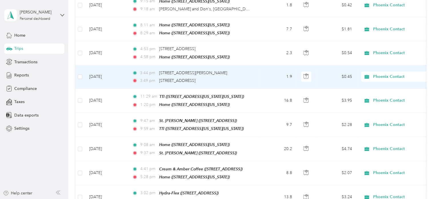
click at [252, 70] on div "3:44 pm [STREET_ADDRESS][PERSON_NAME] 3:49 pm [STREET_ADDRESS]" at bounding box center [192, 77] width 120 height 14
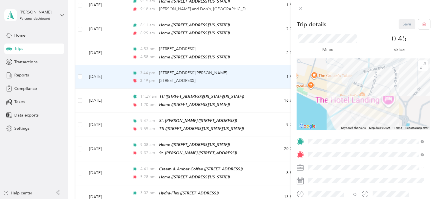
drag, startPoint x: 336, startPoint y: 101, endPoint x: 317, endPoint y: 51, distance: 54.0
click at [317, 51] on div "Trip details Save This trip cannot be edited because it is either under review,…" at bounding box center [364, 147] width 134 height 256
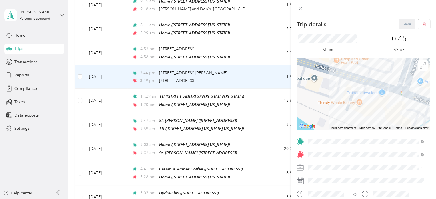
drag, startPoint x: 324, startPoint y: 91, endPoint x: 362, endPoint y: 132, distance: 56.1
click at [362, 132] on div "Trip details Save This trip cannot be edited because it is either under review,…" at bounding box center [364, 147] width 134 height 256
click at [301, 8] on icon at bounding box center [301, 8] width 5 height 5
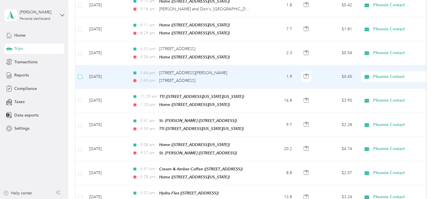
click at [79, 74] on label at bounding box center [80, 77] width 5 height 6
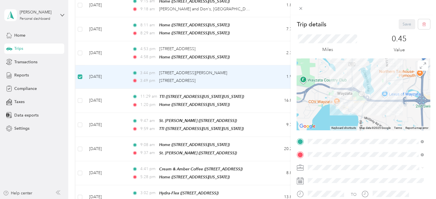
click at [79, 38] on div "Trip details Save This trip cannot be edited because it is either under review,…" at bounding box center [218, 99] width 436 height 199
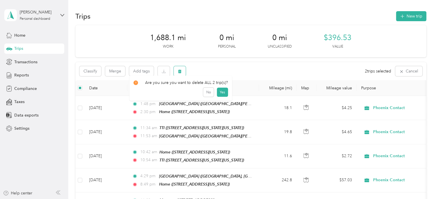
click at [177, 70] on button "button" at bounding box center [180, 71] width 12 height 10
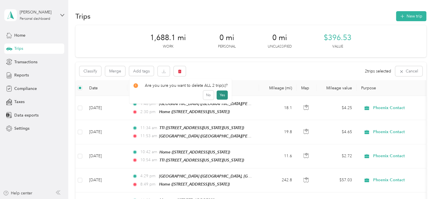
click at [221, 93] on button "Yes" at bounding box center [222, 94] width 11 height 9
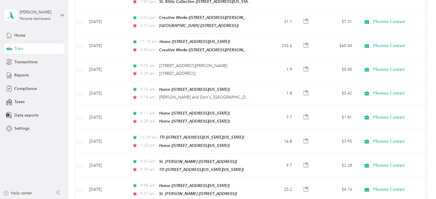
scroll to position [664, 0]
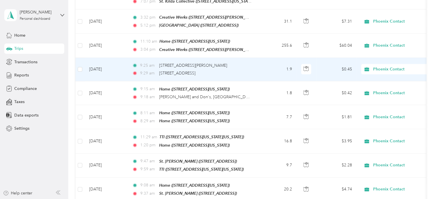
click at [267, 58] on td "1.9" at bounding box center [278, 69] width 38 height 23
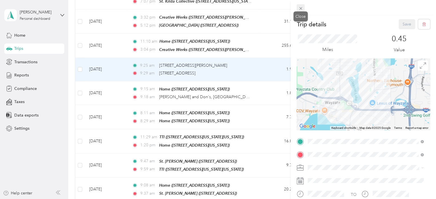
click at [304, 8] on span at bounding box center [301, 8] width 8 height 8
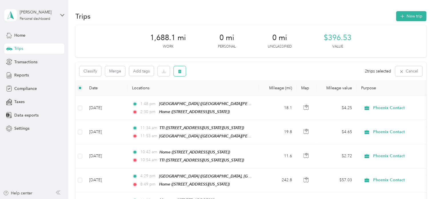
click at [180, 74] on button "button" at bounding box center [180, 71] width 12 height 10
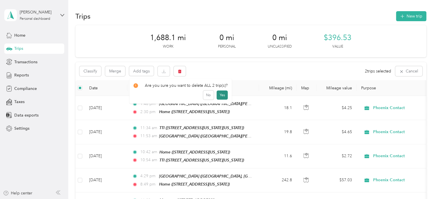
click at [225, 98] on button "Yes" at bounding box center [222, 94] width 11 height 9
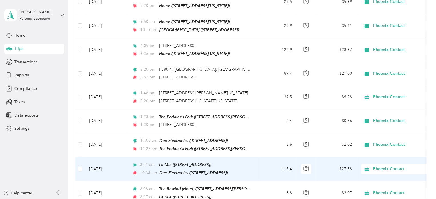
scroll to position [420, 0]
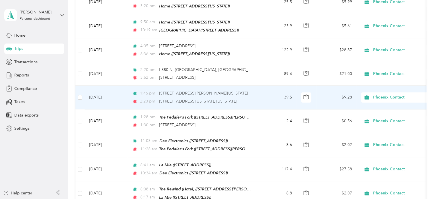
click at [283, 92] on td "39.5" at bounding box center [278, 97] width 38 height 23
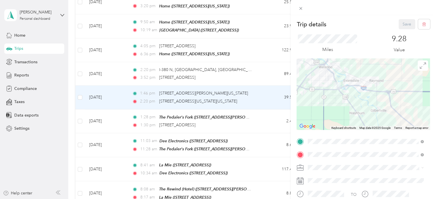
drag, startPoint x: 330, startPoint y: 64, endPoint x: 329, endPoint y: 110, distance: 46.1
click at [329, 110] on div at bounding box center [364, 94] width 134 height 72
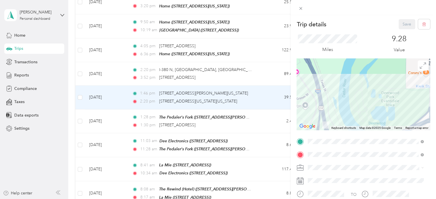
drag, startPoint x: 339, startPoint y: 89, endPoint x: 319, endPoint y: 121, distance: 38.3
click at [319, 121] on div at bounding box center [364, 94] width 134 height 72
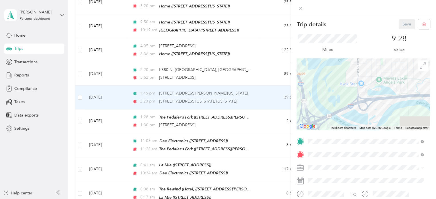
drag, startPoint x: 319, startPoint y: 121, endPoint x: 293, endPoint y: 101, distance: 32.3
click at [293, 101] on form "Trip details Save This trip cannot be edited because it is either under review,…" at bounding box center [364, 147] width 146 height 256
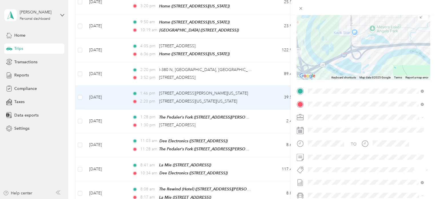
scroll to position [53, 0]
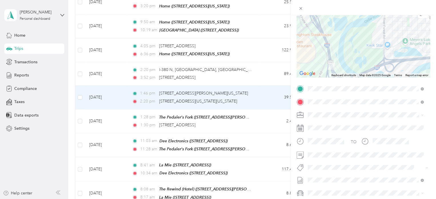
drag, startPoint x: 330, startPoint y: 51, endPoint x: 368, endPoint y: 66, distance: 41.1
click at [368, 66] on div at bounding box center [364, 42] width 134 height 72
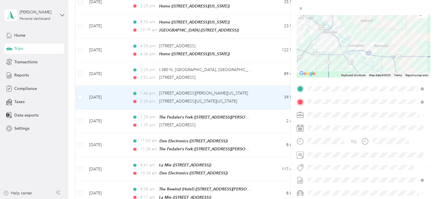
drag, startPoint x: 368, startPoint y: 66, endPoint x: 338, endPoint y: 49, distance: 34.8
click at [338, 49] on div at bounding box center [364, 42] width 134 height 72
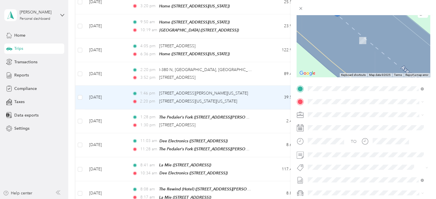
click at [355, 126] on li "[STREET_ADDRESS][US_STATE]" at bounding box center [366, 120] width 120 height 12
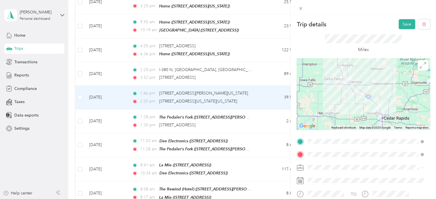
scroll to position [0, 0]
click at [402, 25] on button "Save" at bounding box center [407, 24] width 17 height 10
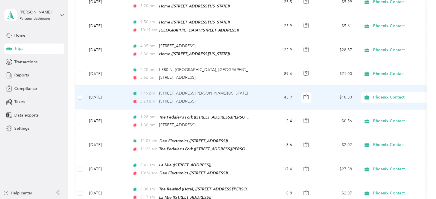
click at [164, 99] on span "[STREET_ADDRESS]" at bounding box center [177, 101] width 36 height 5
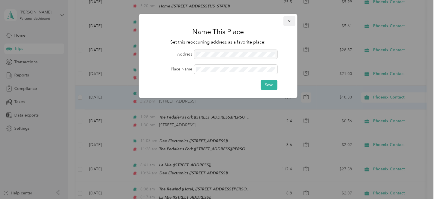
click at [290, 20] on icon "button" at bounding box center [290, 21] width 4 height 4
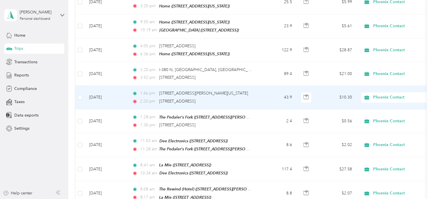
click at [120, 86] on td "[DATE]" at bounding box center [106, 97] width 43 height 23
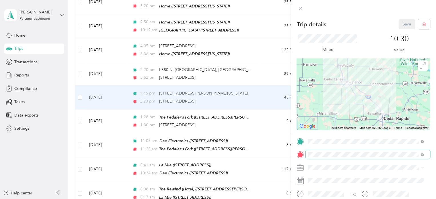
click at [319, 158] on span at bounding box center [368, 154] width 124 height 9
click at [329, 85] on strong "OMJC Signal" at bounding box center [331, 86] width 25 height 5
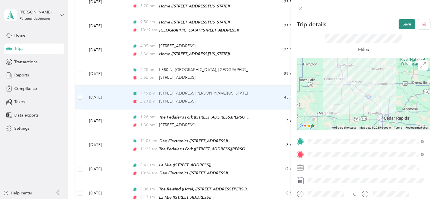
click at [399, 25] on button "Save" at bounding box center [407, 24] width 17 height 10
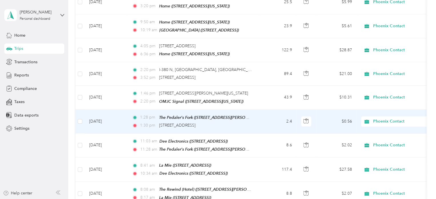
click at [83, 110] on td at bounding box center [80, 122] width 9 height 24
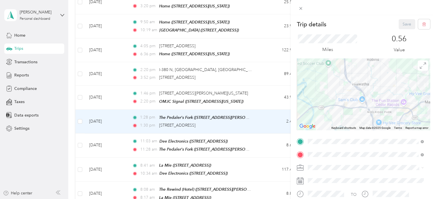
click at [278, 96] on div "Trip details Save This trip cannot be edited because it is either under review,…" at bounding box center [218, 99] width 436 height 199
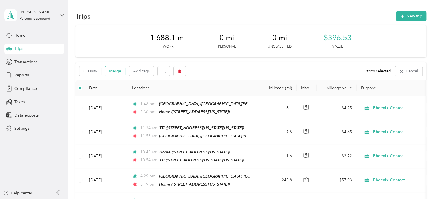
click at [115, 70] on button "Merge" at bounding box center [115, 71] width 20 height 10
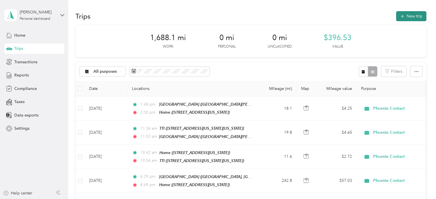
click at [413, 15] on button "New trip" at bounding box center [411, 16] width 30 height 10
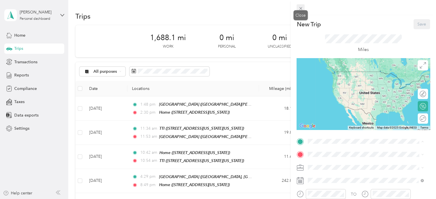
click at [297, 9] on span at bounding box center [301, 8] width 8 height 8
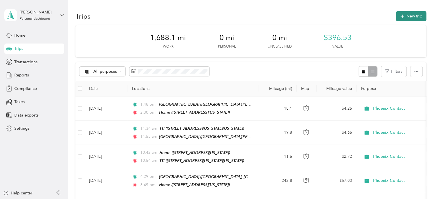
click at [402, 17] on icon "button" at bounding box center [402, 16] width 7 height 7
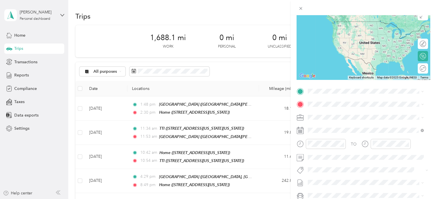
scroll to position [50, 0]
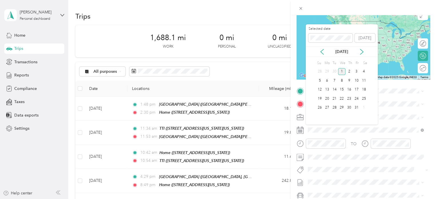
click at [324, 44] on div "Selected date [DATE]" at bounding box center [342, 36] width 72 height 20
click at [323, 49] on icon at bounding box center [322, 52] width 6 height 6
click at [351, 90] on div "18" at bounding box center [349, 89] width 7 height 7
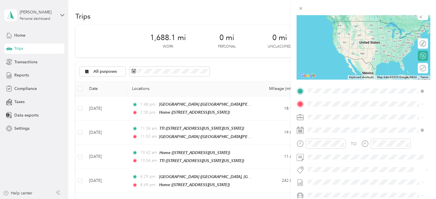
click at [329, 115] on div "OMJC Signal [STREET_ADDRESS][US_STATE]" at bounding box center [347, 117] width 57 height 12
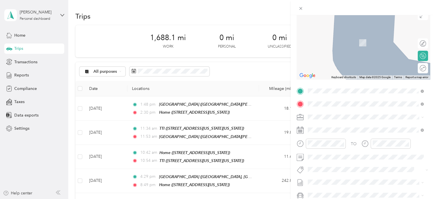
click at [332, 134] on div "[PERSON_NAME] Elevator [STREET_ADDRESS][PERSON_NAME][US_STATE]" at bounding box center [363, 130] width 89 height 12
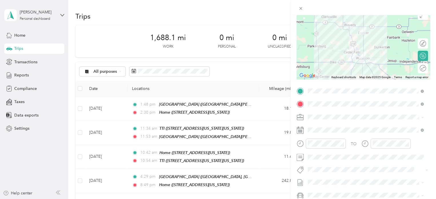
scroll to position [101, 0]
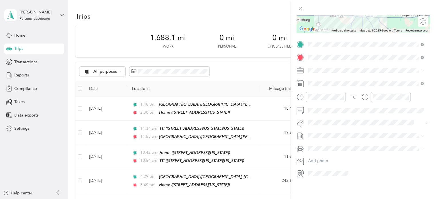
click at [324, 150] on li "Volkswagen Tiguan" at bounding box center [366, 153] width 120 height 10
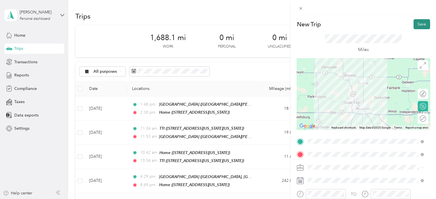
click at [414, 21] on button "Save" at bounding box center [422, 24] width 17 height 10
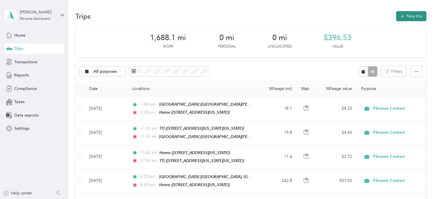
click at [403, 17] on icon "button" at bounding box center [402, 16] width 7 height 7
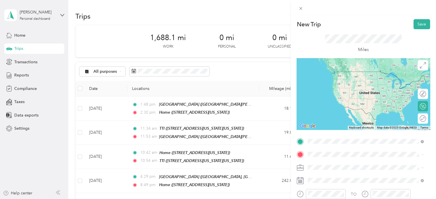
click at [338, 80] on span "[STREET_ADDRESS][PERSON_NAME][US_STATE]" at bounding box center [363, 80] width 89 height 5
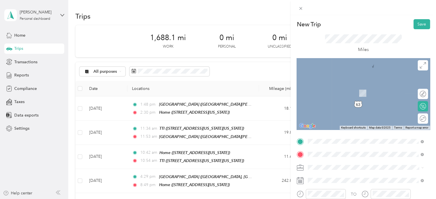
click at [328, 166] on li "From search results" at bounding box center [366, 164] width 120 height 10
click at [334, 150] on span at bounding box center [368, 154] width 124 height 9
click at [326, 175] on span "[PERSON_NAME] [US_STATE] 50674, [GEOGRAPHIC_DATA]" at bounding box center [357, 175] width 77 height 10
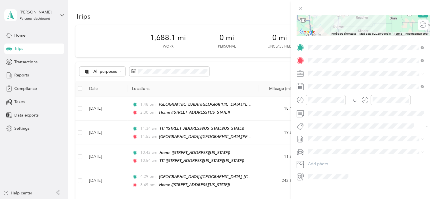
scroll to position [94, 0]
click at [339, 144] on div "TO Add photo" at bounding box center [364, 111] width 134 height 138
click at [335, 161] on span "Volkswagen Tiguan" at bounding box center [327, 160] width 35 height 5
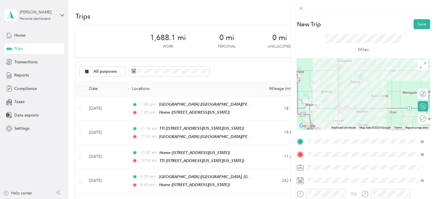
scroll to position [0, 0]
click at [412, 19] on div "New Trip Save This trip cannot be edited because it is either under review, app…" at bounding box center [364, 114] width 146 height 199
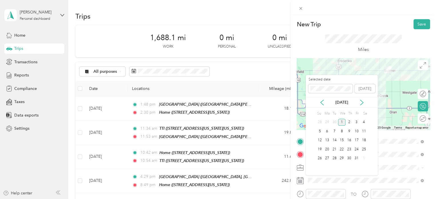
click at [320, 97] on div "Selected date [DATE]" at bounding box center [342, 87] width 72 height 20
click at [320, 100] on icon at bounding box center [322, 103] width 6 height 6
click at [350, 138] on div "18" at bounding box center [349, 140] width 7 height 7
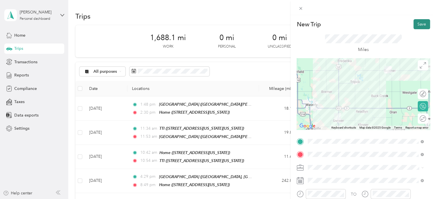
click at [420, 23] on button "Save" at bounding box center [422, 24] width 17 height 10
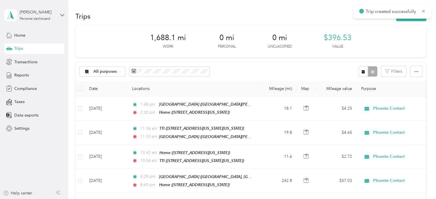
click at [402, 17] on div "Trip created successfully" at bounding box center [393, 12] width 78 height 14
click at [400, 19] on icon "button" at bounding box center [402, 16] width 7 height 7
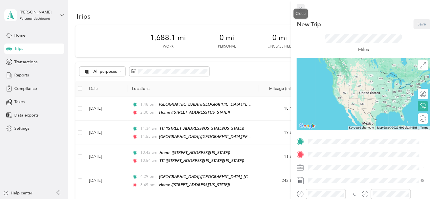
click at [301, 199] on div "New Trip Save This trip cannot be edited because it is either under review, app…" at bounding box center [217, 199] width 434 height 0
click at [298, 5] on span at bounding box center [301, 8] width 8 height 8
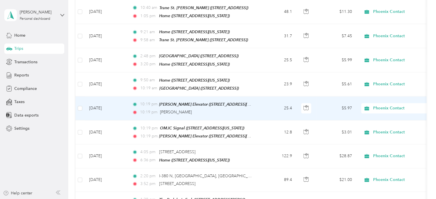
scroll to position [362, 0]
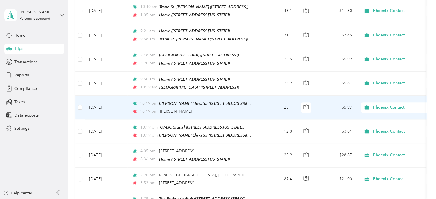
click at [182, 108] on div "10:19 pm [PERSON_NAME]" at bounding box center [192, 111] width 120 height 6
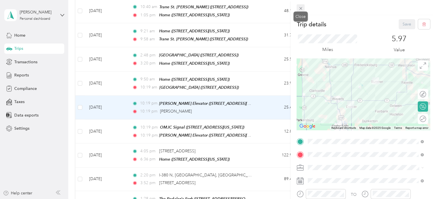
click at [299, 11] on icon at bounding box center [301, 8] width 5 height 5
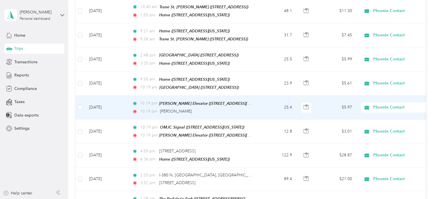
click at [205, 108] on div "10:19 pm [PERSON_NAME]" at bounding box center [192, 111] width 120 height 6
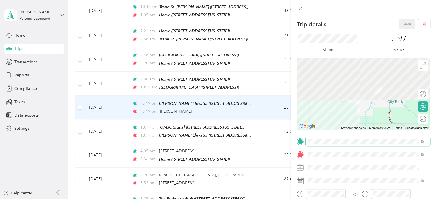
click at [366, 139] on div "Trip details Save This trip cannot be edited because it is either under review,…" at bounding box center [364, 147] width 134 height 256
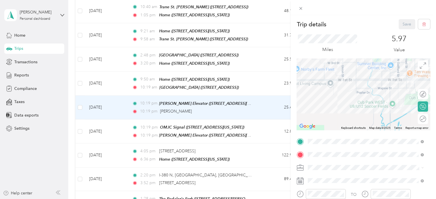
click at [333, 89] on div at bounding box center [364, 94] width 134 height 72
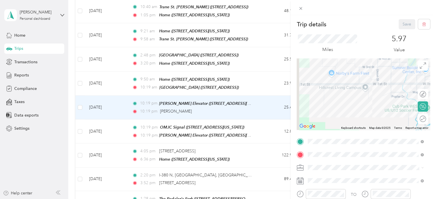
drag, startPoint x: 333, startPoint y: 89, endPoint x: 375, endPoint y: 95, distance: 42.4
click at [375, 95] on div at bounding box center [364, 94] width 134 height 72
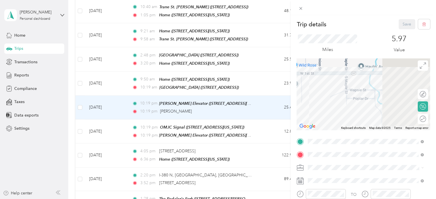
drag, startPoint x: 394, startPoint y: 100, endPoint x: 319, endPoint y: 99, distance: 74.4
click at [319, 99] on div at bounding box center [364, 94] width 134 height 72
click at [166, 101] on div "Trip details Save This trip cannot be edited because it is either under review,…" at bounding box center [218, 99] width 436 height 199
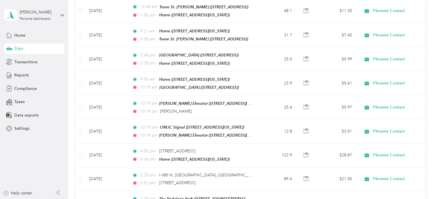
click at [190, 108] on div "10:19 pm [PERSON_NAME]" at bounding box center [192, 111] width 120 height 6
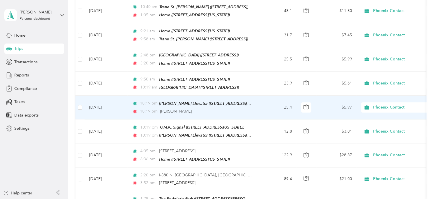
click at [172, 102] on div "Trip details Save This trip cannot be edited because it is either under review,…" at bounding box center [318, 99] width 436 height 199
click at [170, 109] on span "[PERSON_NAME]" at bounding box center [176, 111] width 32 height 5
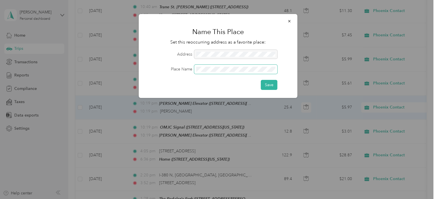
click at [212, 65] on span at bounding box center [235, 69] width 83 height 9
click at [212, 66] on span at bounding box center [235, 69] width 83 height 9
click at [212, 81] on div "Save" at bounding box center [218, 85] width 143 height 10
click at [211, 74] on form "Address Place Name Save" at bounding box center [218, 70] width 143 height 40
click at [270, 87] on button "Save" at bounding box center [269, 85] width 17 height 10
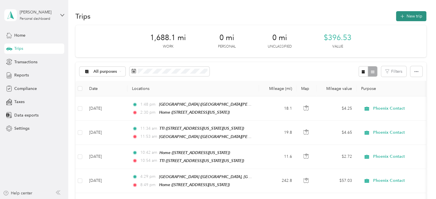
click at [403, 16] on icon "button" at bounding box center [402, 16] width 7 height 7
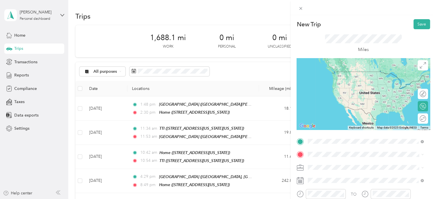
click at [333, 75] on div "Life Line Emergency Vehicles [PERSON_NAME], [GEOGRAPHIC_DATA], [US_STATE], [GEO…" at bounding box center [370, 80] width 103 height 18
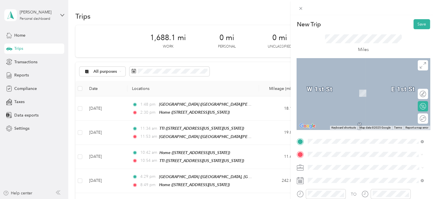
click at [334, 96] on div "Home [STREET_ADDRESS][US_STATE]" at bounding box center [347, 90] width 57 height 12
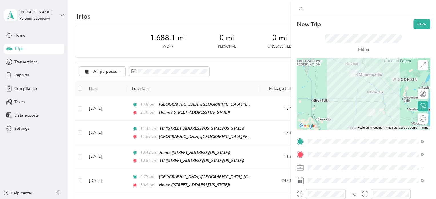
scroll to position [16, 0]
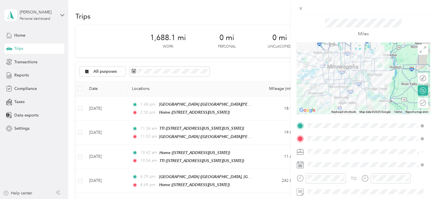
drag, startPoint x: 353, startPoint y: 75, endPoint x: 379, endPoint y: 107, distance: 40.8
click at [379, 107] on div at bounding box center [364, 78] width 134 height 72
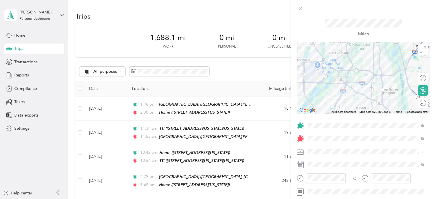
drag, startPoint x: 348, startPoint y: 61, endPoint x: 387, endPoint y: 92, distance: 49.7
click at [387, 92] on div at bounding box center [364, 78] width 134 height 72
click at [321, 81] on div at bounding box center [364, 78] width 134 height 72
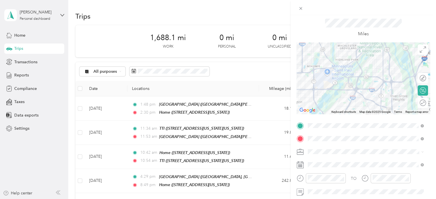
drag, startPoint x: 320, startPoint y: 82, endPoint x: 332, endPoint y: 88, distance: 13.3
click at [332, 88] on div at bounding box center [364, 78] width 134 height 72
click at [328, 91] on div at bounding box center [364, 78] width 134 height 72
click at [415, 76] on div at bounding box center [417, 78] width 5 height 5
drag, startPoint x: 329, startPoint y: 91, endPoint x: 325, endPoint y: 56, distance: 35.5
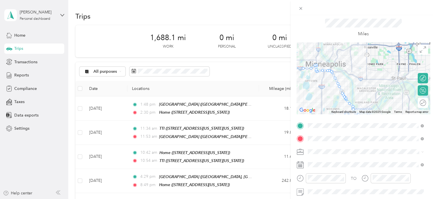
drag, startPoint x: 317, startPoint y: 71, endPoint x: 336, endPoint y: 115, distance: 47.4
click at [336, 115] on div "New Trip Save This trip cannot be edited because it is either under review, app…" at bounding box center [364, 131] width 134 height 256
drag, startPoint x: 338, startPoint y: 86, endPoint x: 342, endPoint y: 75, distance: 12.2
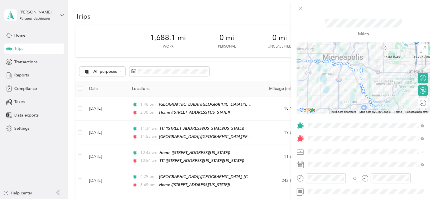
drag, startPoint x: 324, startPoint y: 88, endPoint x: 342, endPoint y: 80, distance: 19.8
click at [342, 80] on div at bounding box center [364, 78] width 134 height 72
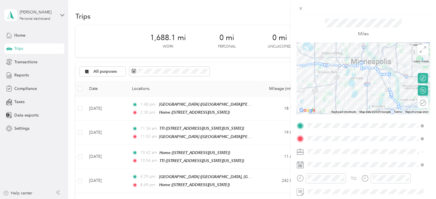
drag, startPoint x: 343, startPoint y: 82, endPoint x: 373, endPoint y: 87, distance: 30.5
click at [373, 87] on div at bounding box center [364, 78] width 134 height 72
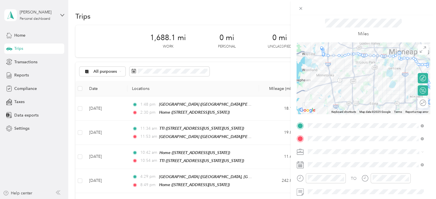
drag, startPoint x: 346, startPoint y: 83, endPoint x: 386, endPoint y: 73, distance: 41.6
click at [386, 73] on div at bounding box center [364, 78] width 134 height 72
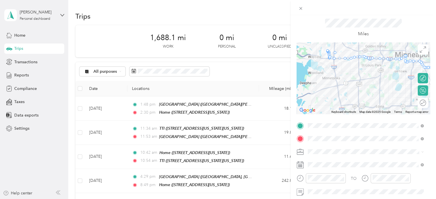
drag, startPoint x: 327, startPoint y: 53, endPoint x: 333, endPoint y: 53, distance: 5.8
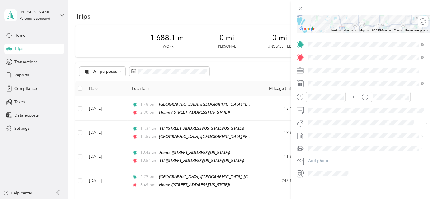
scroll to position [101, 0]
click at [331, 144] on span at bounding box center [368, 148] width 124 height 9
click at [340, 152] on span "Volkswagen Tiguan" at bounding box center [327, 154] width 35 height 5
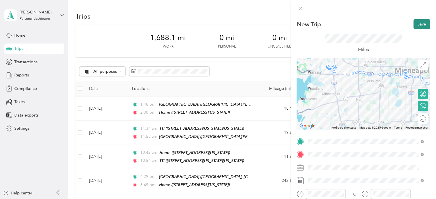
click at [418, 24] on button "Save" at bounding box center [422, 24] width 17 height 10
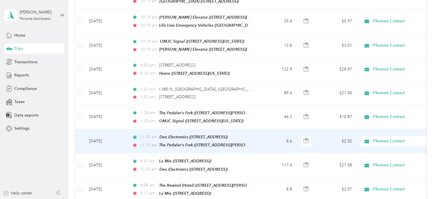
scroll to position [449, 0]
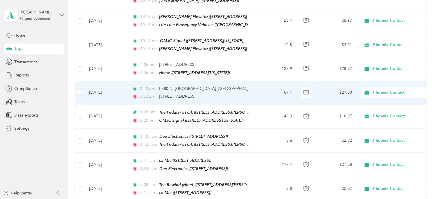
click at [82, 81] on td at bounding box center [80, 92] width 9 height 23
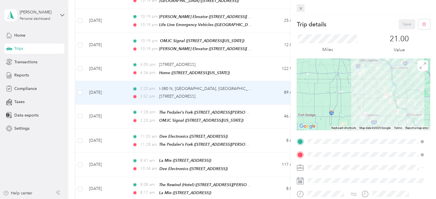
click at [299, 4] on span at bounding box center [301, 8] width 8 height 8
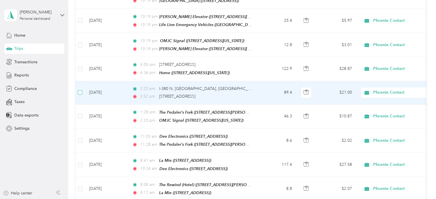
click at [80, 89] on label at bounding box center [80, 92] width 5 height 6
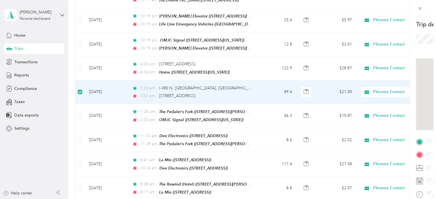
scroll to position [448, 0]
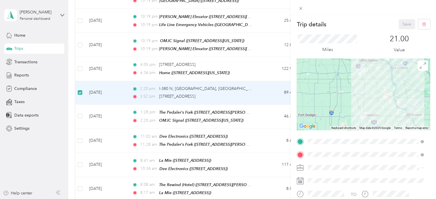
click at [80, 56] on div "Trip details Save This trip cannot be edited because it is either under review,…" at bounding box center [218, 99] width 436 height 199
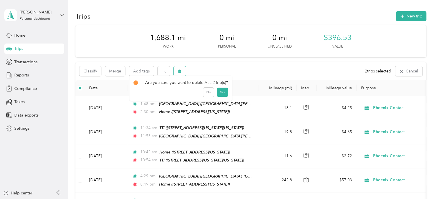
click at [177, 69] on button "button" at bounding box center [180, 71] width 12 height 10
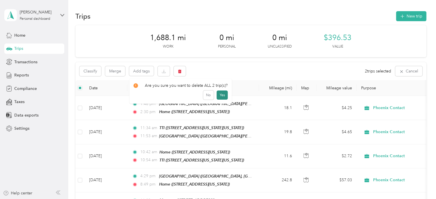
click at [221, 96] on button "Yes" at bounding box center [222, 94] width 11 height 9
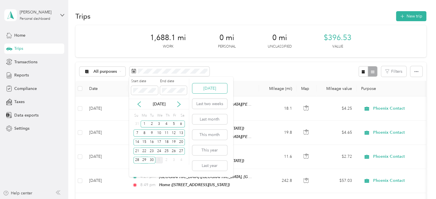
click at [206, 88] on button "[DATE]" at bounding box center [209, 88] width 35 height 10
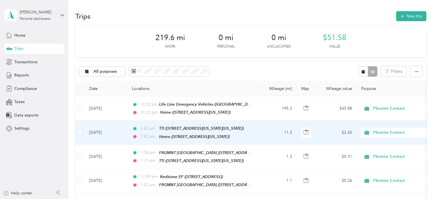
scroll to position [10, 0]
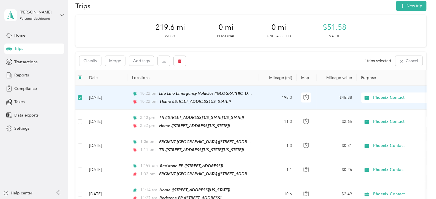
click at [253, 92] on td "10:22 pm Life Line Emergency Vehicles ([GEOGRAPHIC_DATA], [GEOGRAPHIC_DATA], [U…" at bounding box center [194, 98] width 132 height 24
click at [258, 96] on td "10:22 pm Life Line Emergency Vehicles ([GEOGRAPHIC_DATA], [GEOGRAPHIC_DATA], [U…" at bounding box center [194, 98] width 132 height 24
click at [120, 95] on td "[DATE]" at bounding box center [106, 98] width 43 height 24
click at [117, 100] on td "[DATE]" at bounding box center [106, 98] width 43 height 24
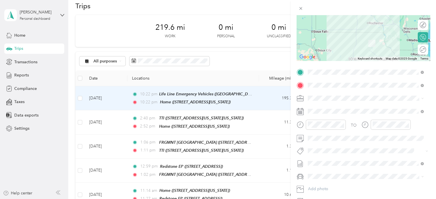
scroll to position [78, 0]
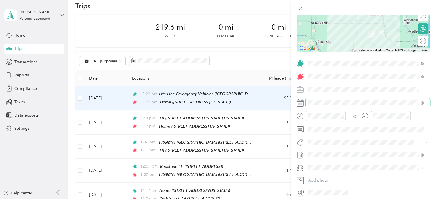
click at [331, 99] on span at bounding box center [368, 102] width 124 height 9
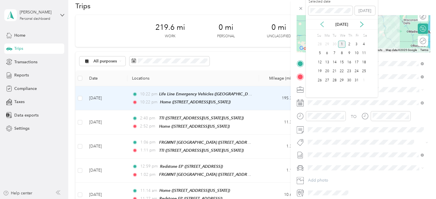
click at [324, 27] on icon at bounding box center [322, 24] width 6 height 6
click at [350, 64] on div "18" at bounding box center [349, 62] width 7 height 7
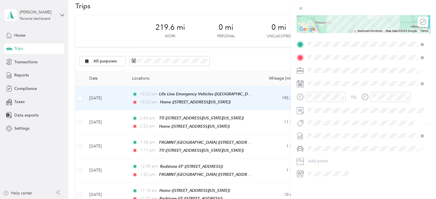
scroll to position [0, 0]
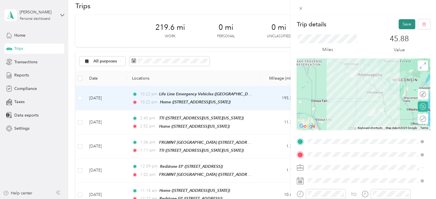
click at [402, 22] on button "Save" at bounding box center [407, 24] width 17 height 10
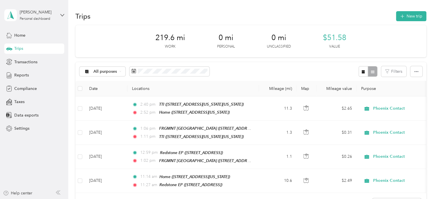
click at [148, 65] on div "All purposes Filters" at bounding box center [251, 71] width 351 height 19
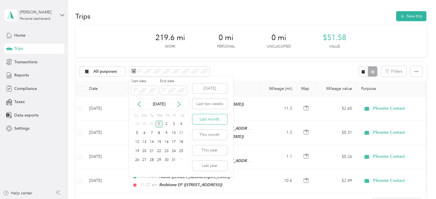
click at [213, 115] on button "Last month" at bounding box center [209, 119] width 35 height 10
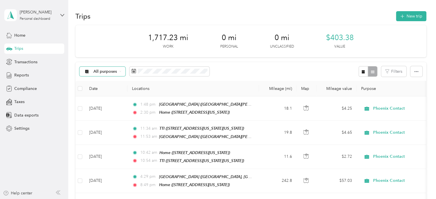
click at [120, 73] on div "All purposes" at bounding box center [103, 72] width 46 height 10
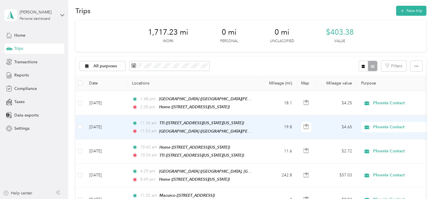
scroll to position [6, 0]
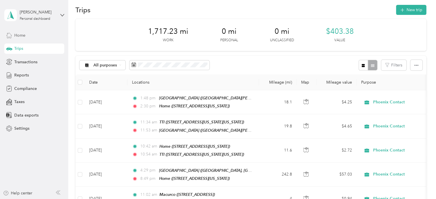
click at [19, 33] on span "Home" at bounding box center [19, 35] width 11 height 6
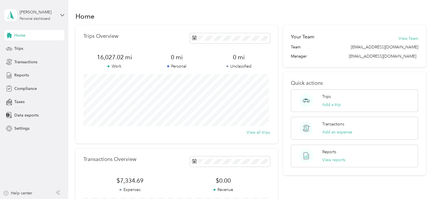
click at [55, 11] on div "[PERSON_NAME] Personal dashboard" at bounding box center [34, 15] width 60 height 20
click at [45, 49] on div "Log out" at bounding box center [64, 45] width 112 height 10
